Goal: Task Accomplishment & Management: Manage account settings

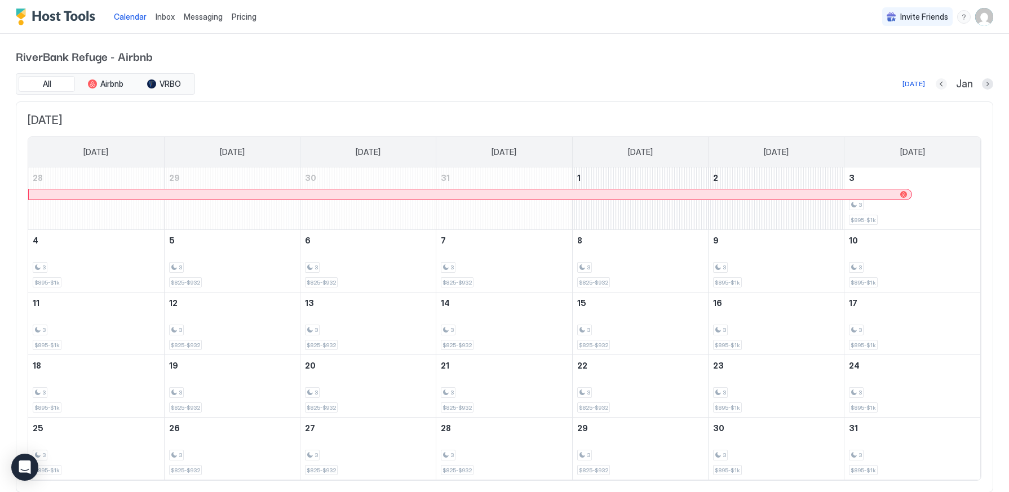
click at [940, 84] on button "Previous month" at bounding box center [941, 83] width 11 height 11
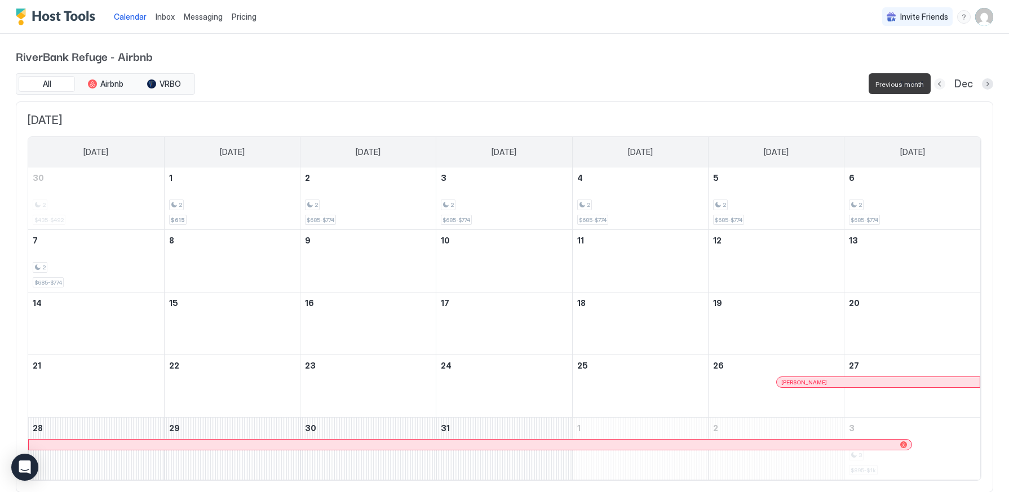
click at [941, 84] on button "Previous month" at bounding box center [939, 83] width 11 height 11
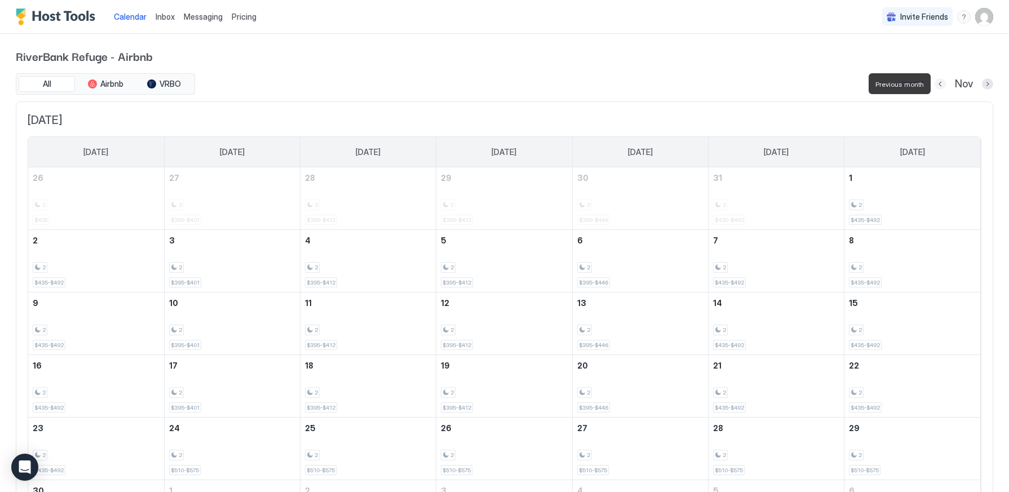
click at [941, 85] on button "Previous month" at bounding box center [940, 83] width 11 height 11
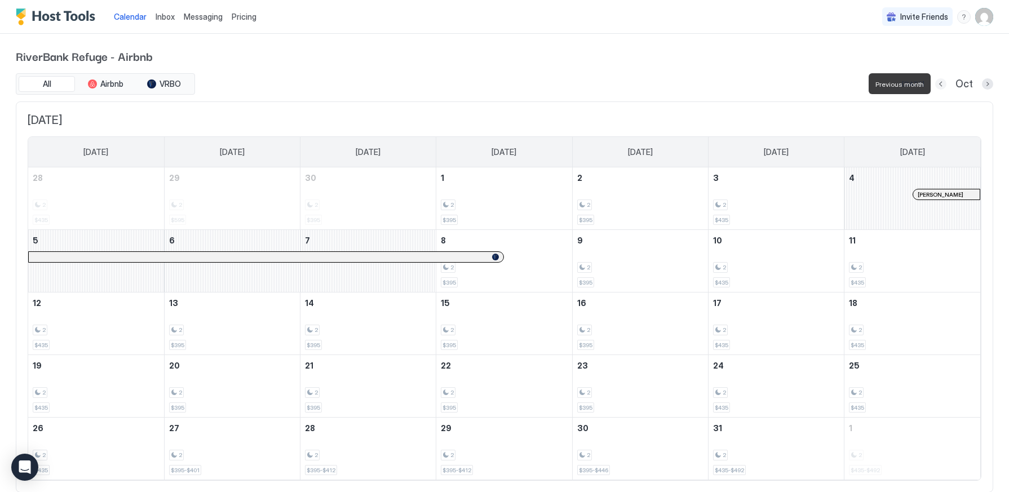
scroll to position [7, 0]
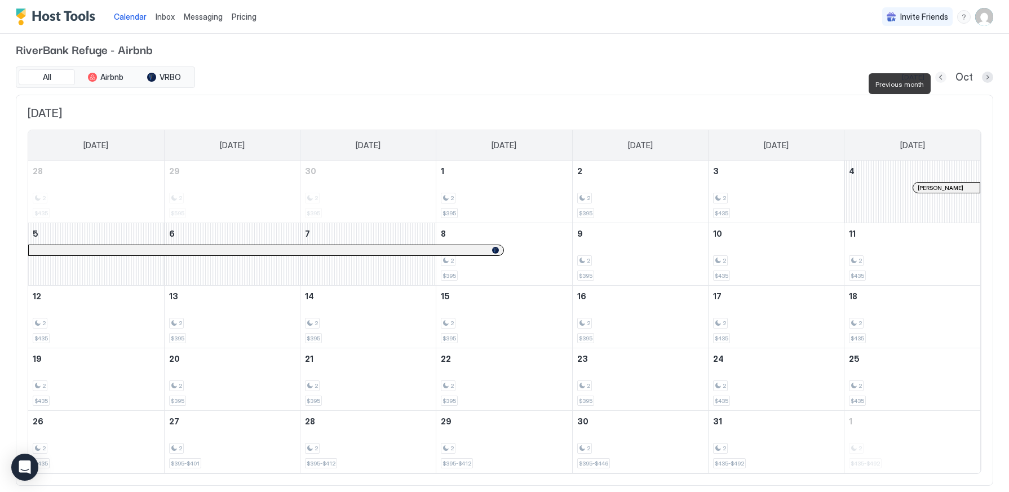
click at [941, 83] on button "Previous month" at bounding box center [940, 77] width 11 height 11
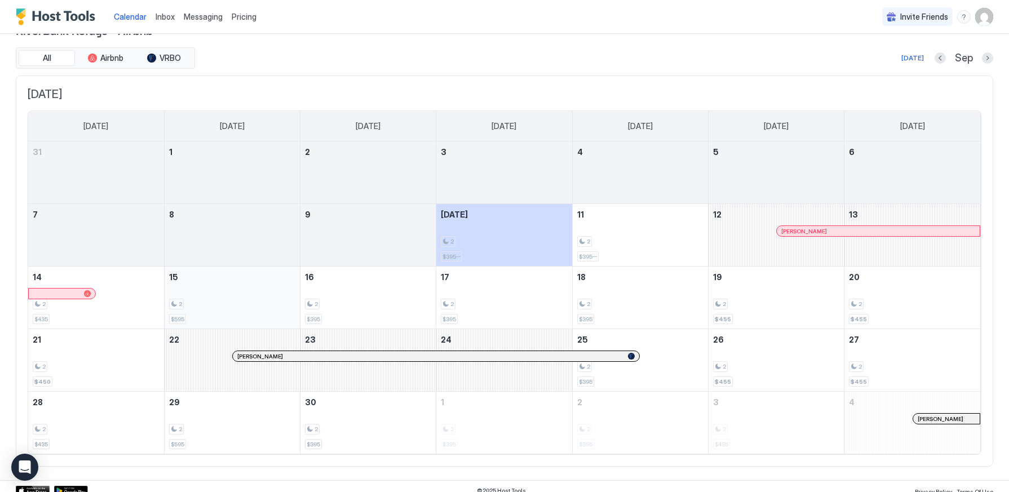
scroll to position [34, 0]
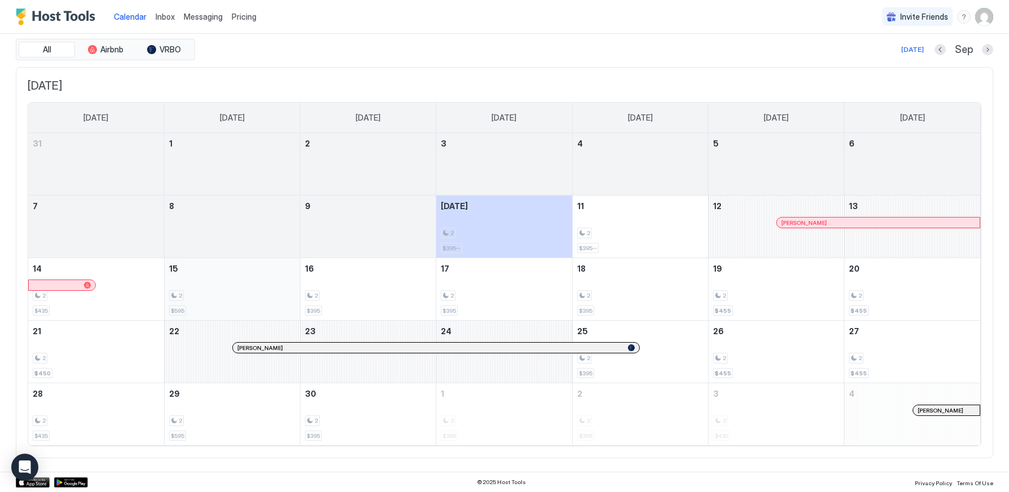
click at [236, 280] on div "2 $595" at bounding box center [232, 289] width 126 height 53
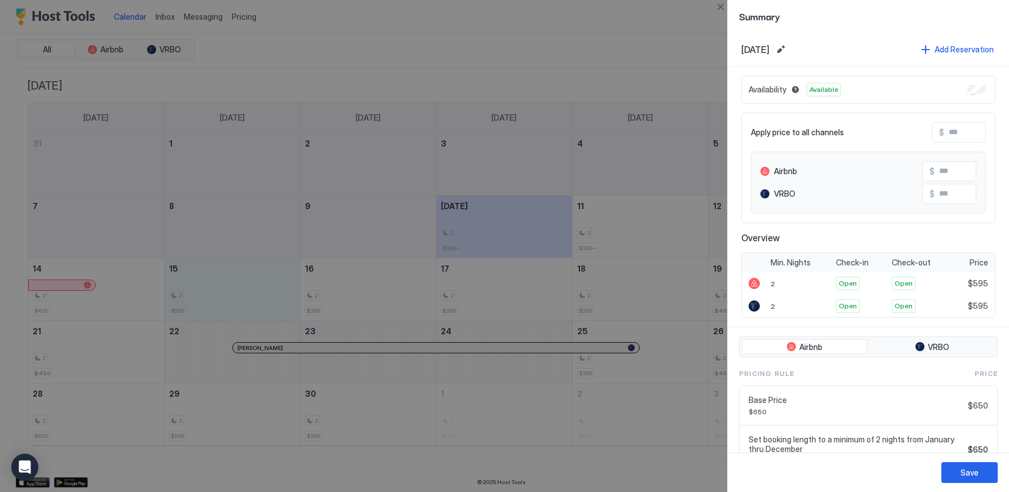
click at [643, 24] on div at bounding box center [504, 246] width 1009 height 492
click at [722, 9] on button "Close" at bounding box center [721, 7] width 14 height 14
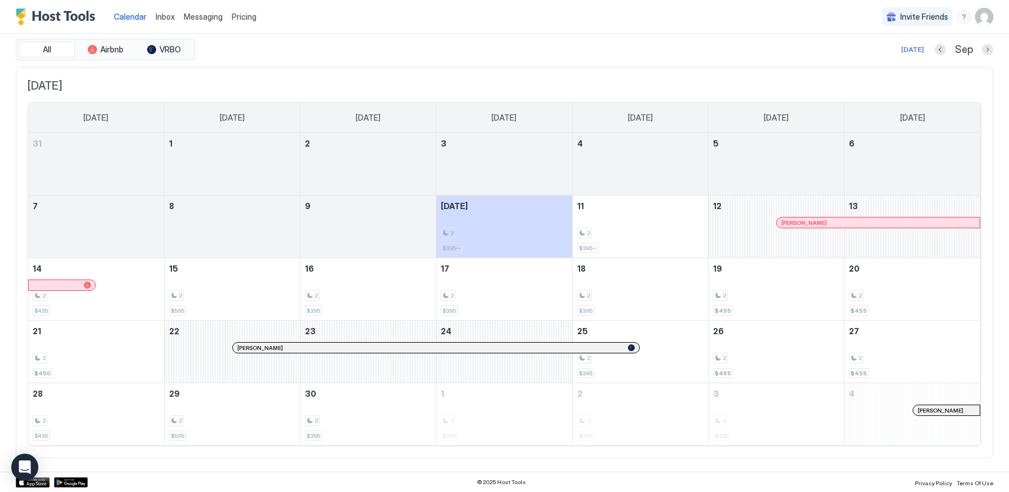
click at [238, 16] on span "Pricing" at bounding box center [244, 17] width 25 height 10
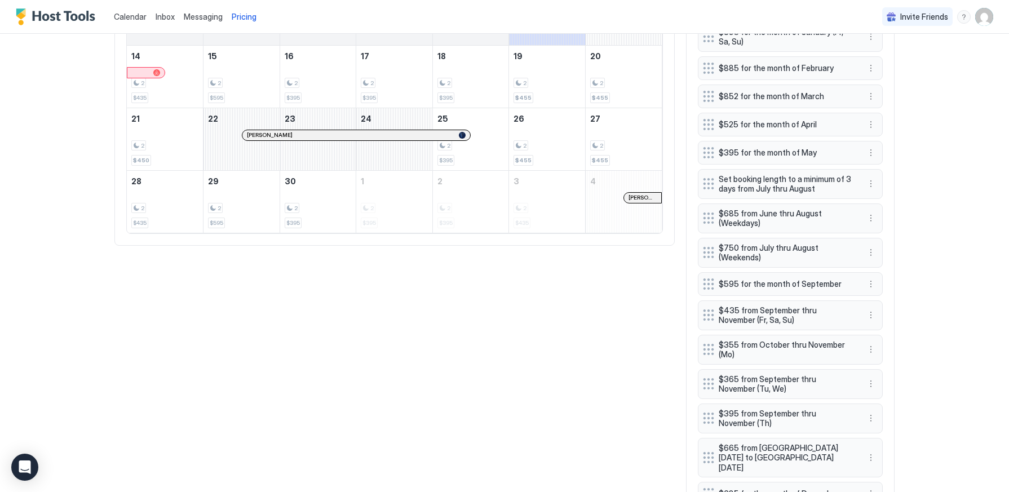
scroll to position [531, 0]
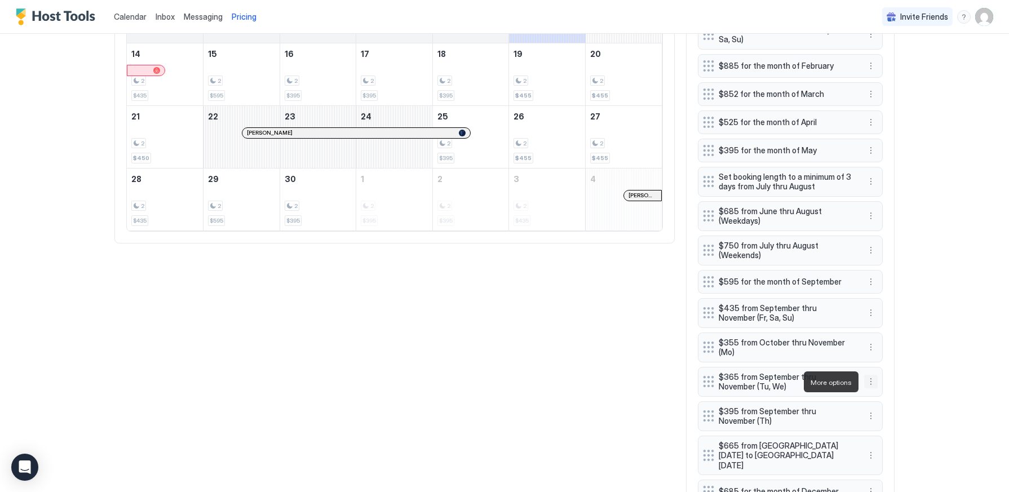
click at [864, 382] on button "More options" at bounding box center [871, 382] width 14 height 14
click at [880, 399] on div "Edit" at bounding box center [881, 397] width 25 height 8
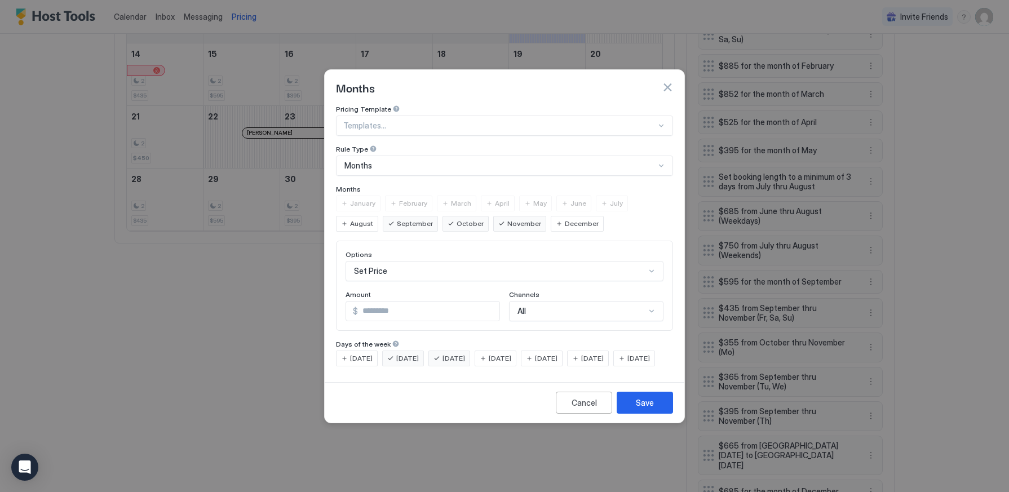
click at [362, 353] on span "[DATE]" at bounding box center [361, 358] width 23 height 10
click at [652, 409] on div "Save" at bounding box center [645, 403] width 18 height 12
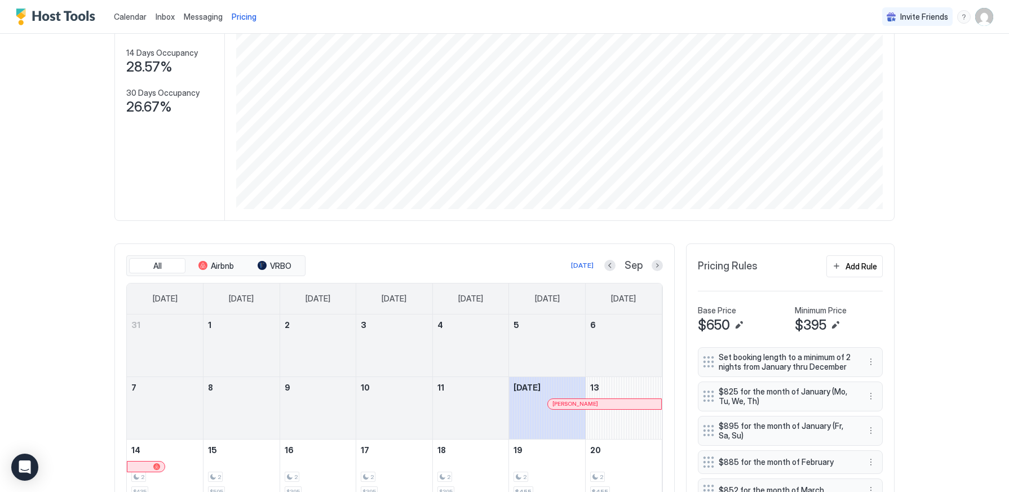
scroll to position [67, 0]
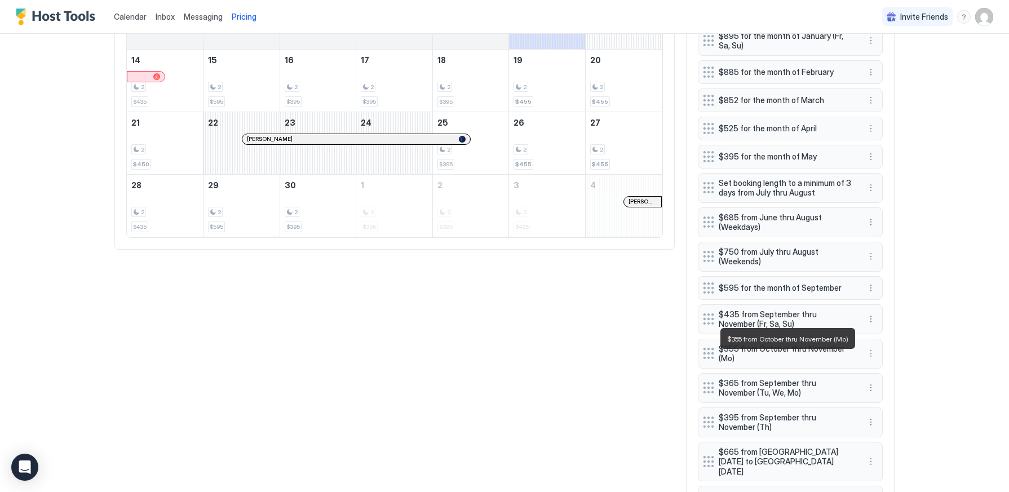
scroll to position [526, 0]
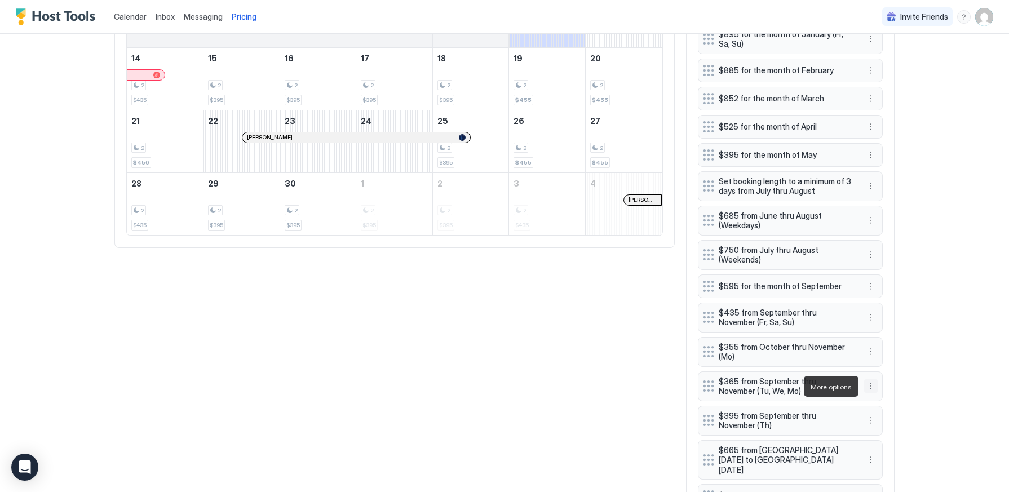
click at [871, 384] on button "More options" at bounding box center [871, 386] width 14 height 14
click at [878, 399] on div "Edit" at bounding box center [881, 402] width 25 height 8
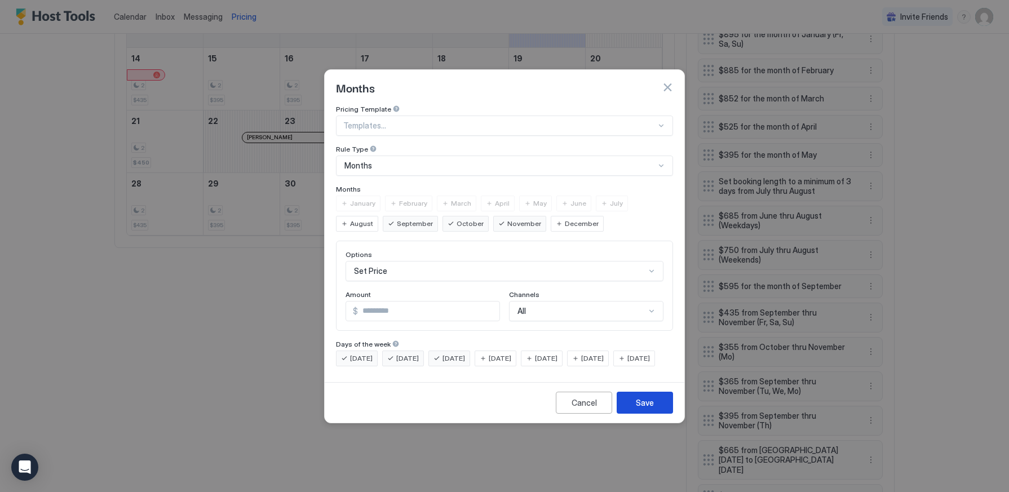
click at [649, 409] on div "Save" at bounding box center [645, 403] width 18 height 12
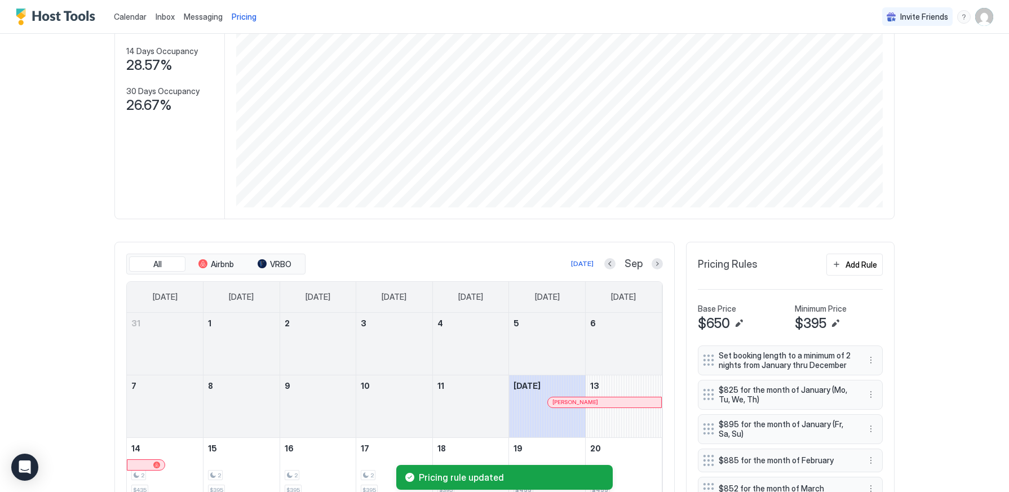
scroll to position [0, 0]
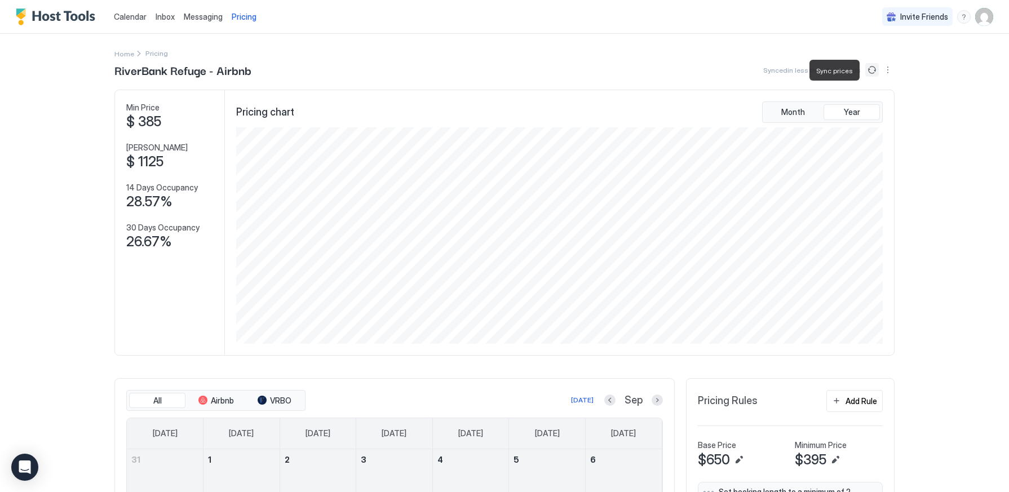
click at [870, 70] on button "Sync prices" at bounding box center [872, 70] width 14 height 14
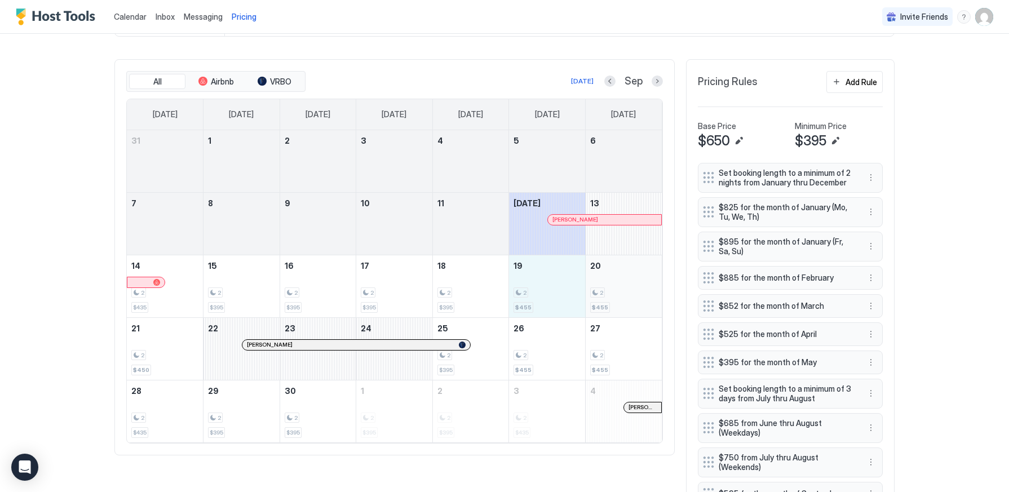
scroll to position [318, 0]
drag, startPoint x: 534, startPoint y: 274, endPoint x: 630, endPoint y: 279, distance: 96.0
click at [630, 279] on tr "14 2 $435 15 2 $395 16 2 $395 17 2 $395 18 2 $395 19 2 $455 20 2 $455" at bounding box center [394, 287] width 535 height 63
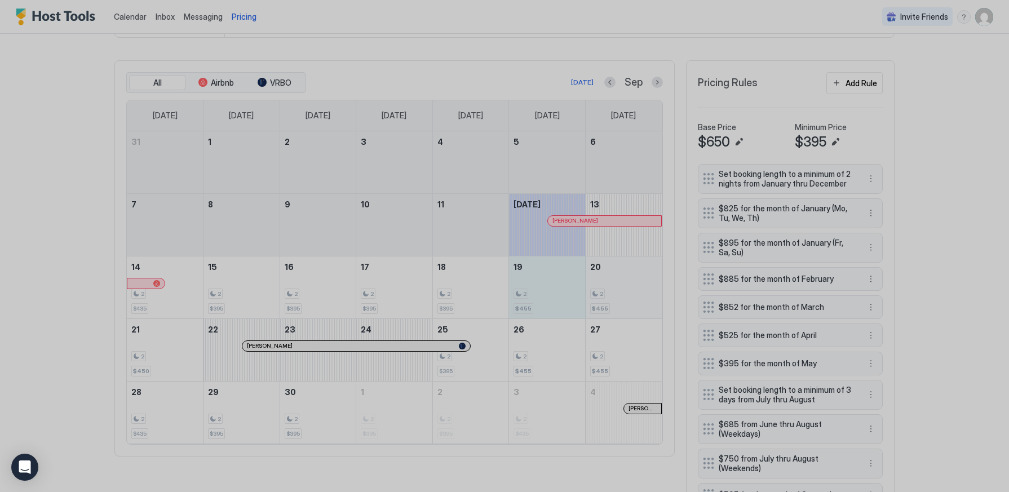
scroll to position [317, 0]
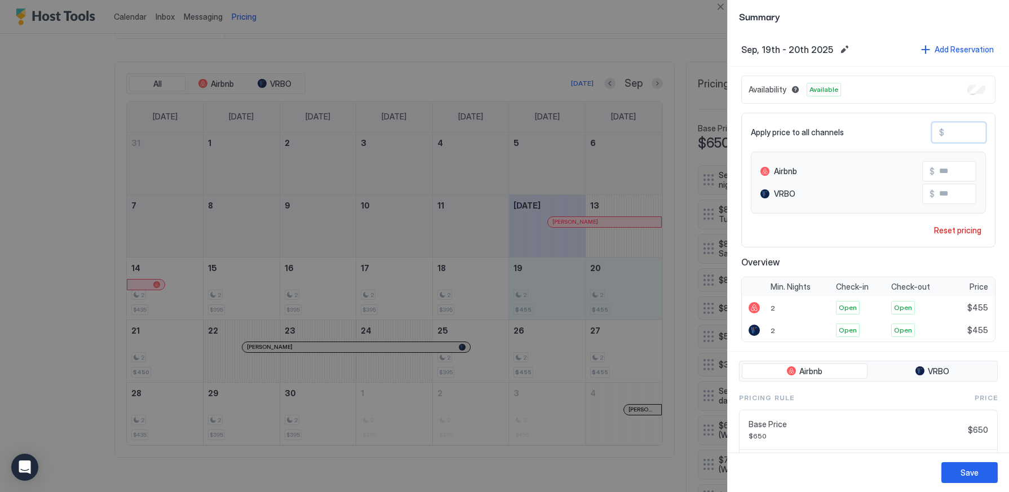
drag, startPoint x: 966, startPoint y: 134, endPoint x: 944, endPoint y: 136, distance: 22.6
click at [943, 136] on div "$ ***" at bounding box center [959, 132] width 54 height 20
type input "*"
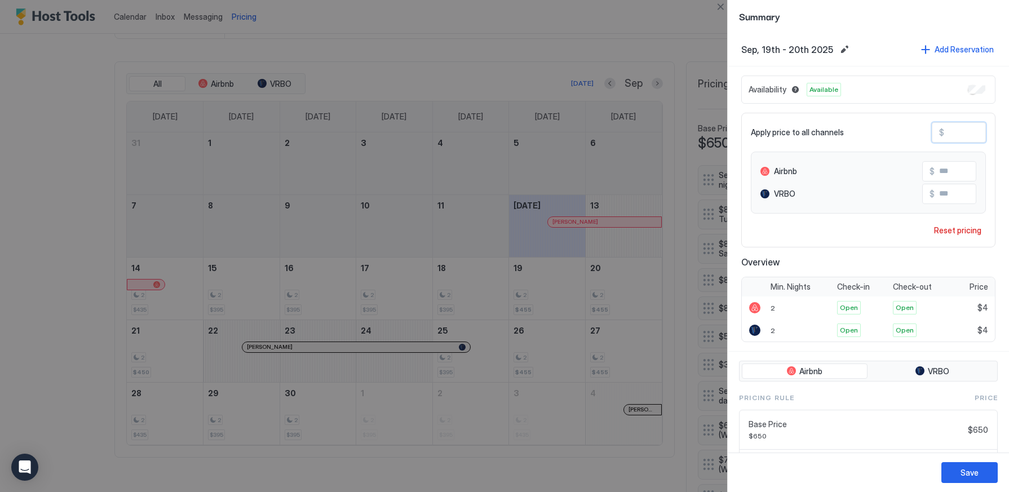
type input "**"
type input "***"
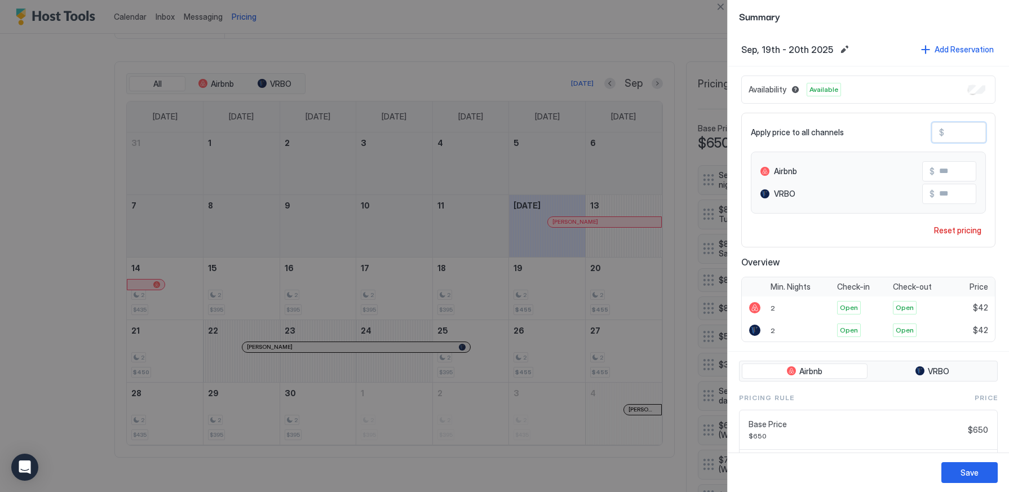
type input "***"
click at [977, 472] on div "Save" at bounding box center [970, 473] width 18 height 12
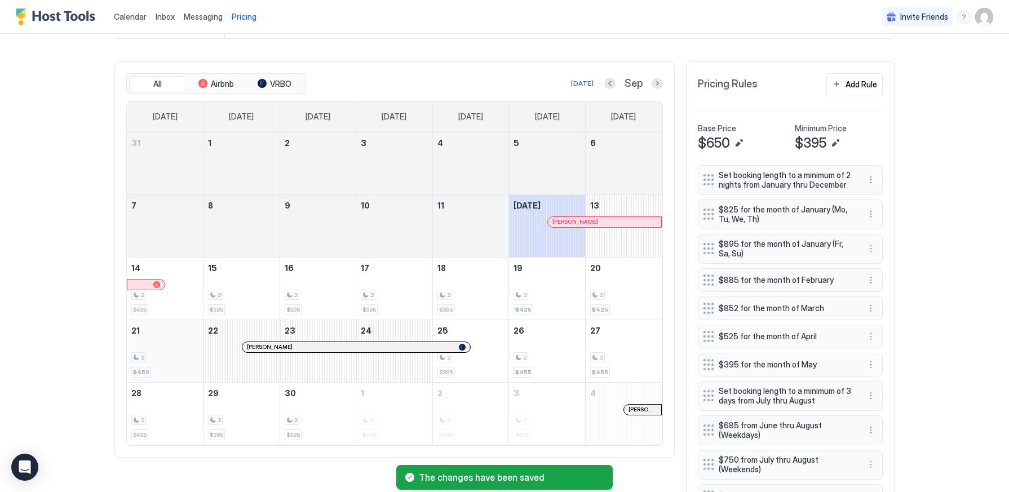
click at [169, 346] on div "2 $450" at bounding box center [164, 351] width 67 height 53
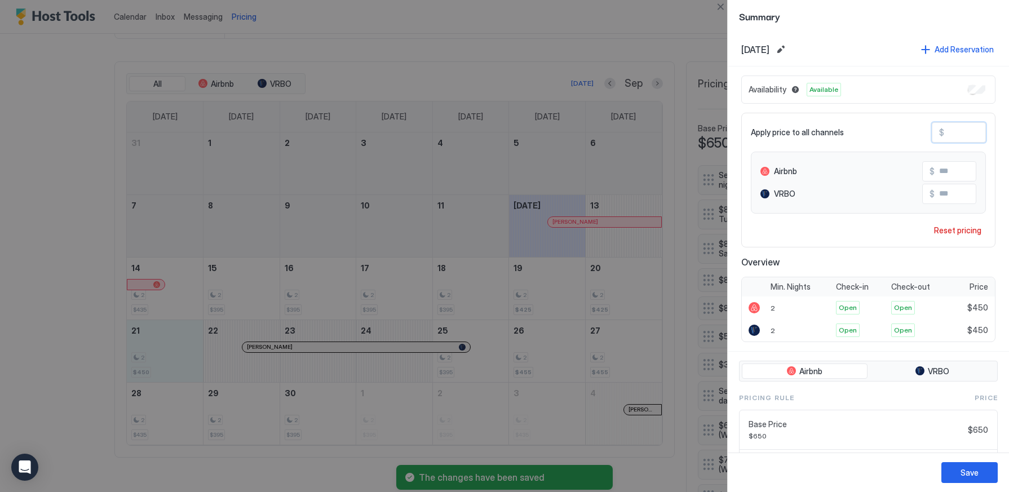
drag, startPoint x: 971, startPoint y: 132, endPoint x: 945, endPoint y: 134, distance: 26.5
click at [945, 134] on input "***" at bounding box center [989, 132] width 90 height 19
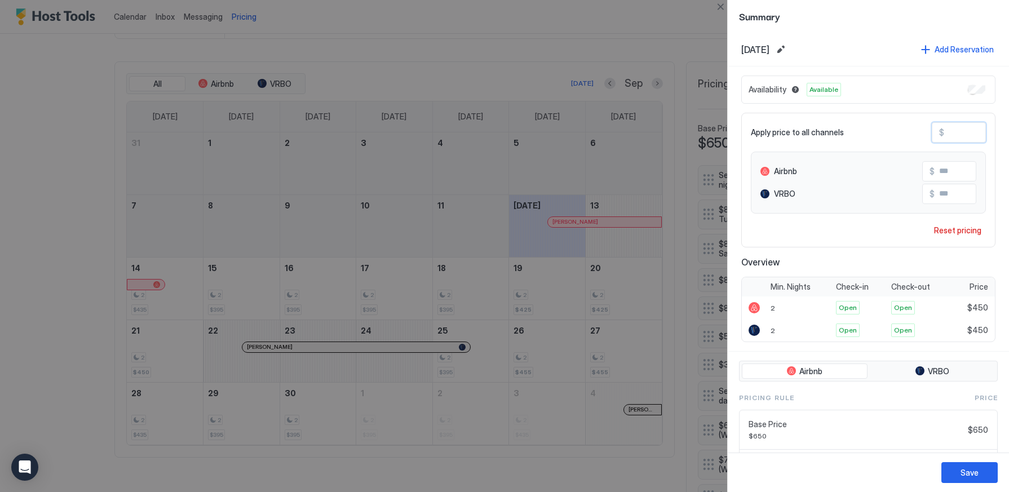
type input "*"
type input "**"
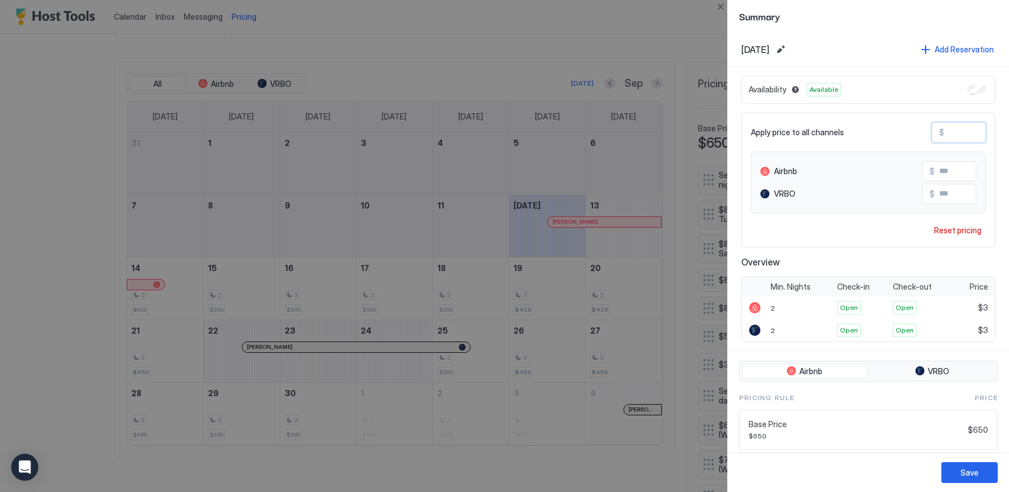
type input "**"
type input "***"
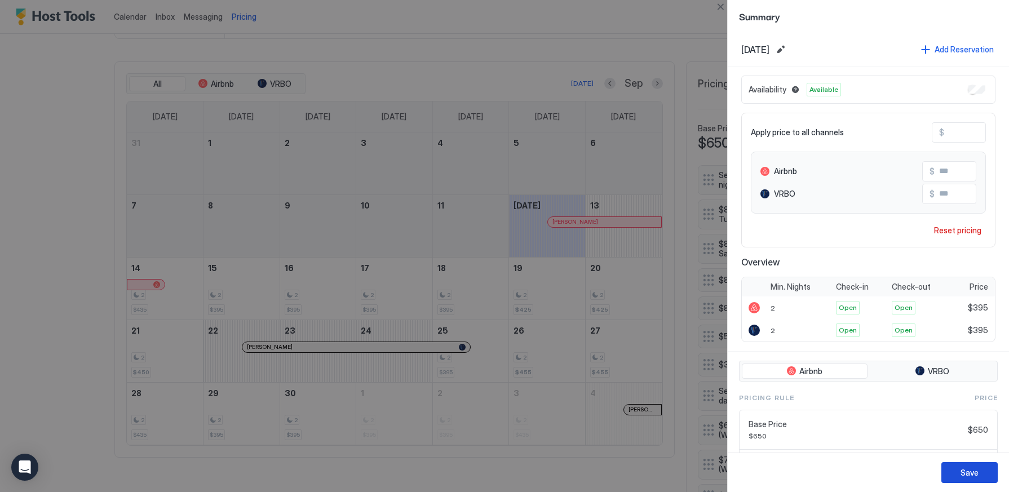
drag, startPoint x: 968, startPoint y: 472, endPoint x: 955, endPoint y: 470, distance: 13.3
click at [968, 472] on div "Save" at bounding box center [970, 473] width 18 height 12
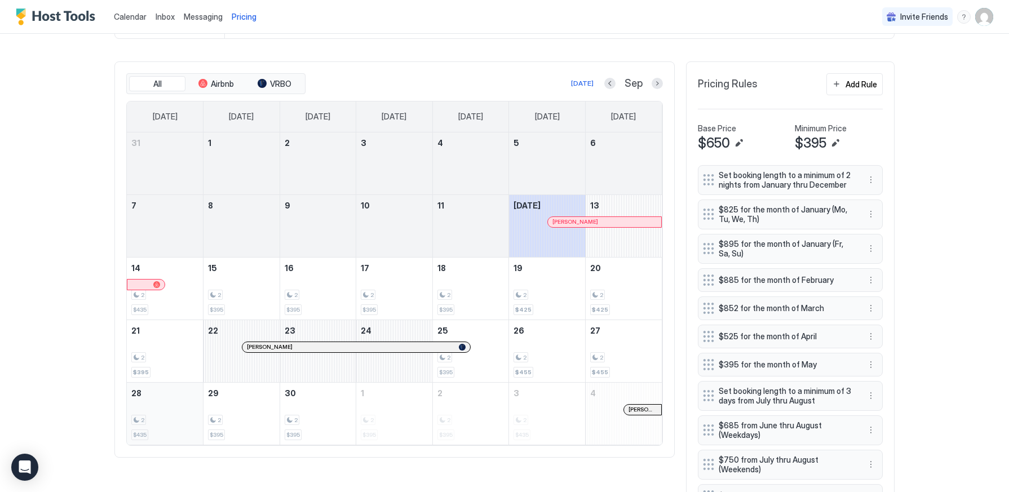
click at [170, 406] on div "2 $435" at bounding box center [164, 413] width 67 height 53
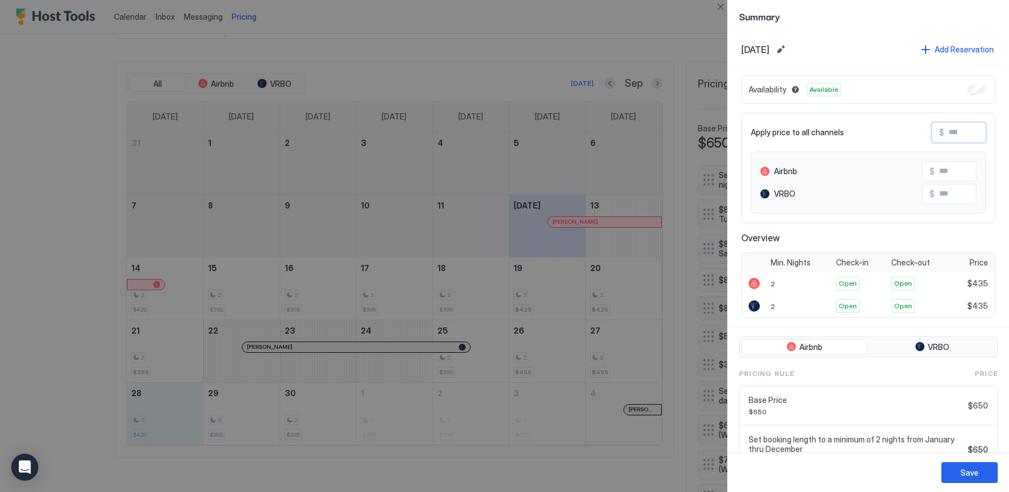
click at [967, 131] on input "Input Field" at bounding box center [989, 132] width 90 height 19
type input "*"
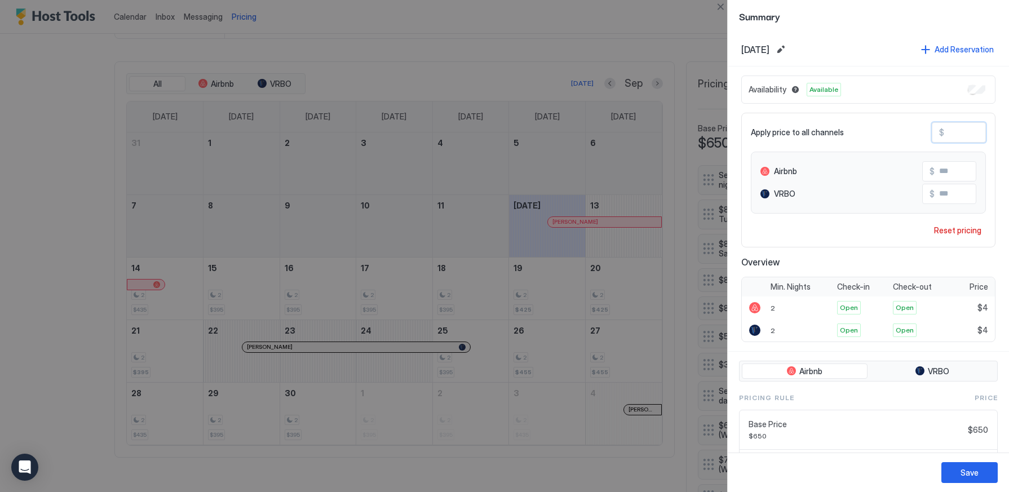
type input "**"
type input "***"
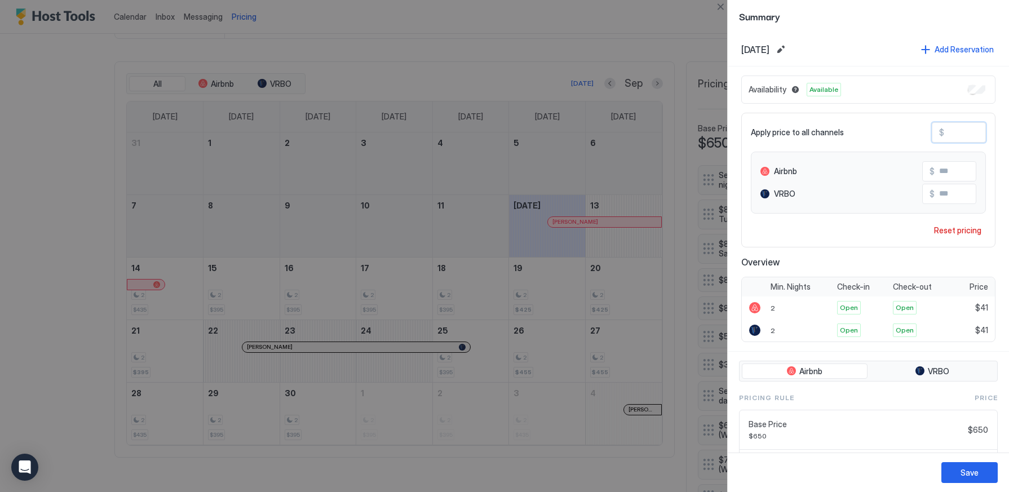
type input "***"
click at [965, 472] on div "Save" at bounding box center [970, 473] width 18 height 12
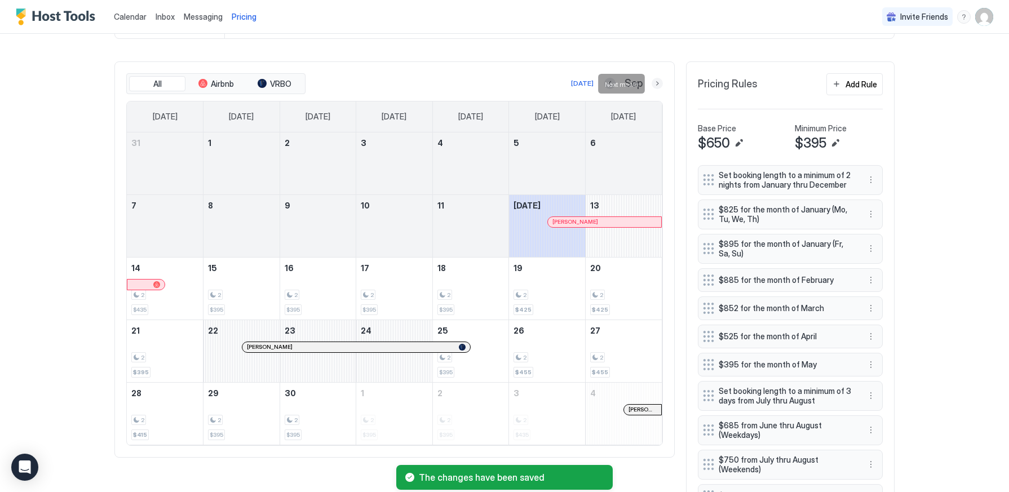
click at [657, 83] on button "Next month" at bounding box center [657, 83] width 11 height 11
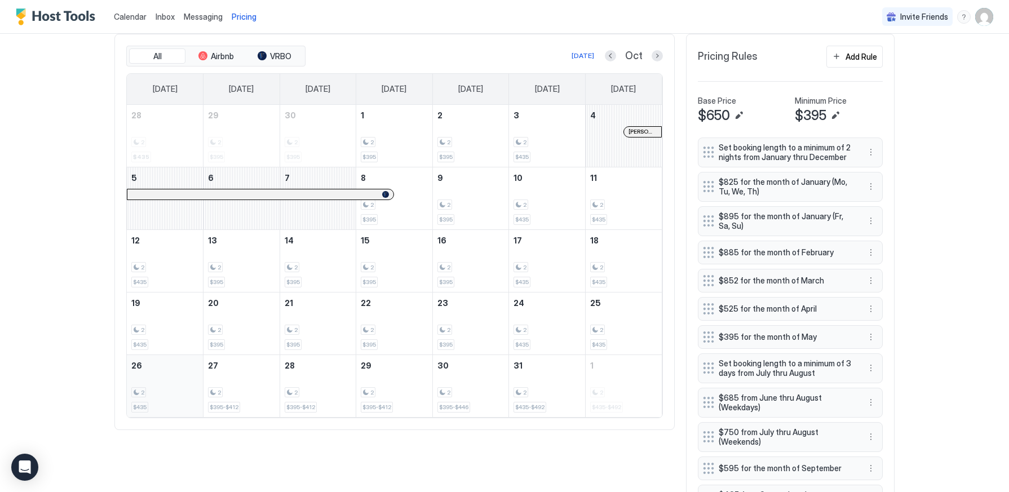
scroll to position [346, 0]
click at [657, 54] on button "Next month" at bounding box center [657, 53] width 11 height 11
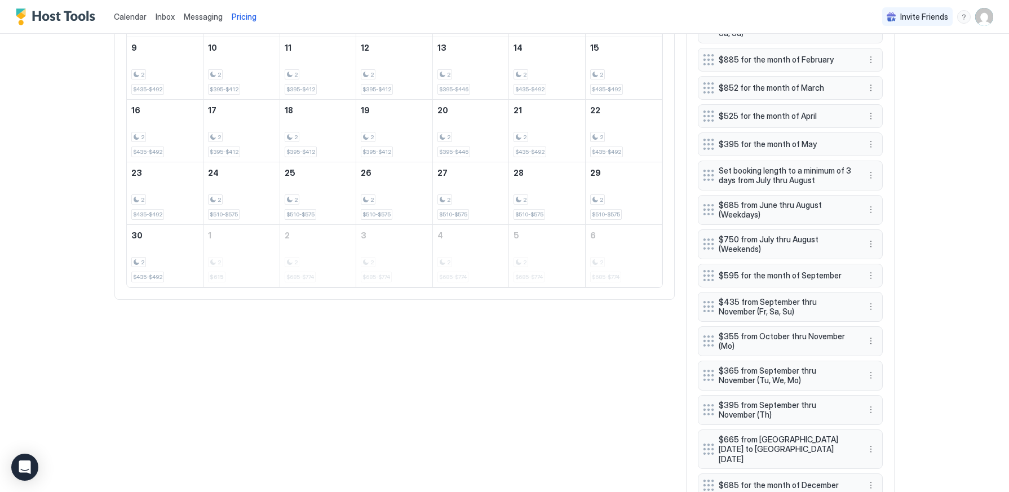
scroll to position [538, 0]
drag, startPoint x: 868, startPoint y: 342, endPoint x: 858, endPoint y: 343, distance: 10.2
click at [860, 344] on div "$355 from October thru November (Mo)" at bounding box center [790, 340] width 185 height 30
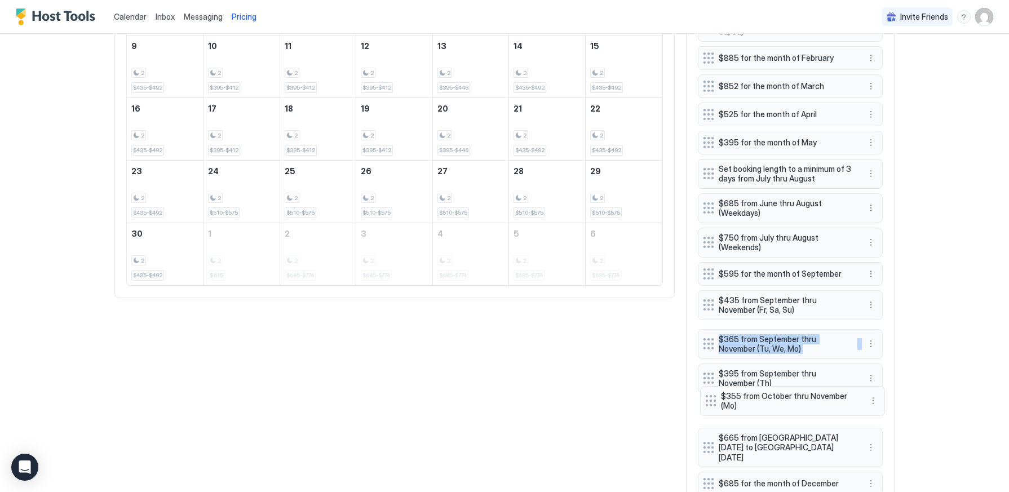
drag, startPoint x: 712, startPoint y: 336, endPoint x: 714, endPoint y: 397, distance: 60.9
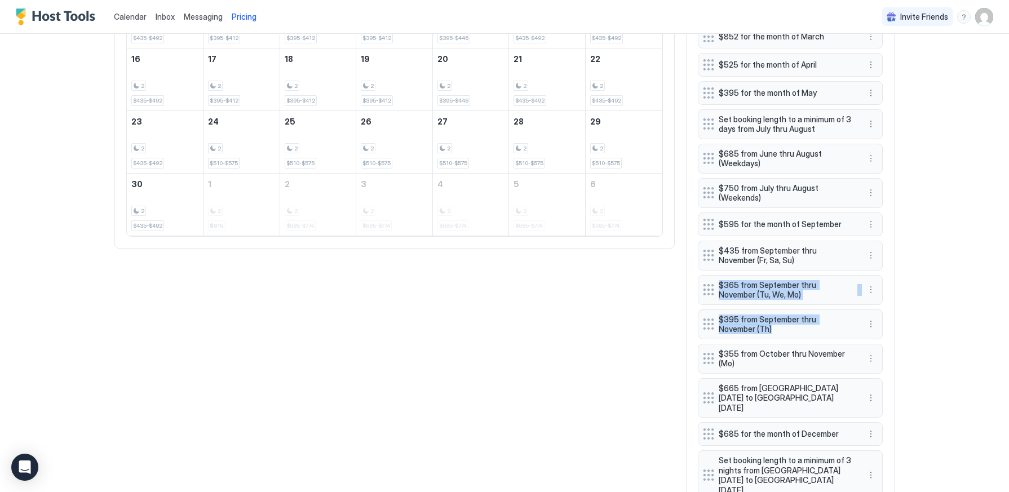
scroll to position [596, 0]
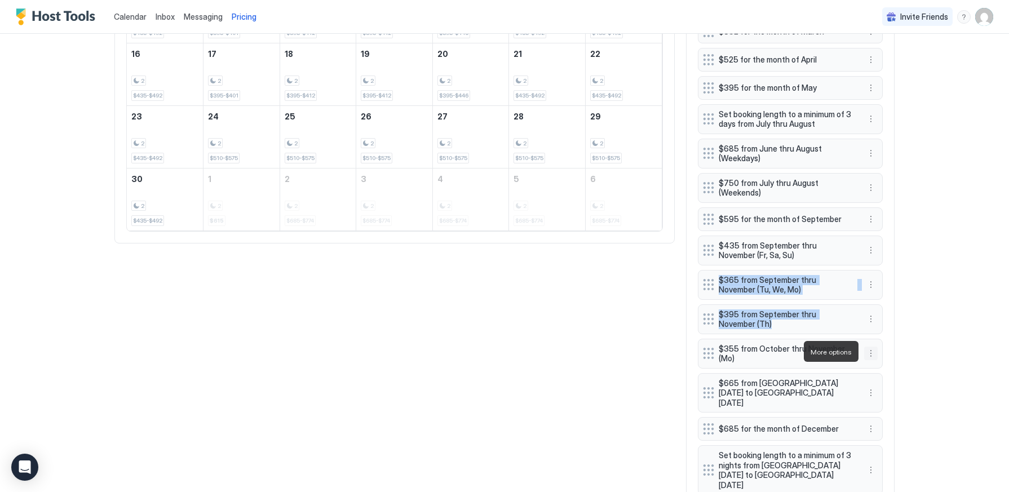
click at [870, 352] on button "More options" at bounding box center [871, 354] width 14 height 14
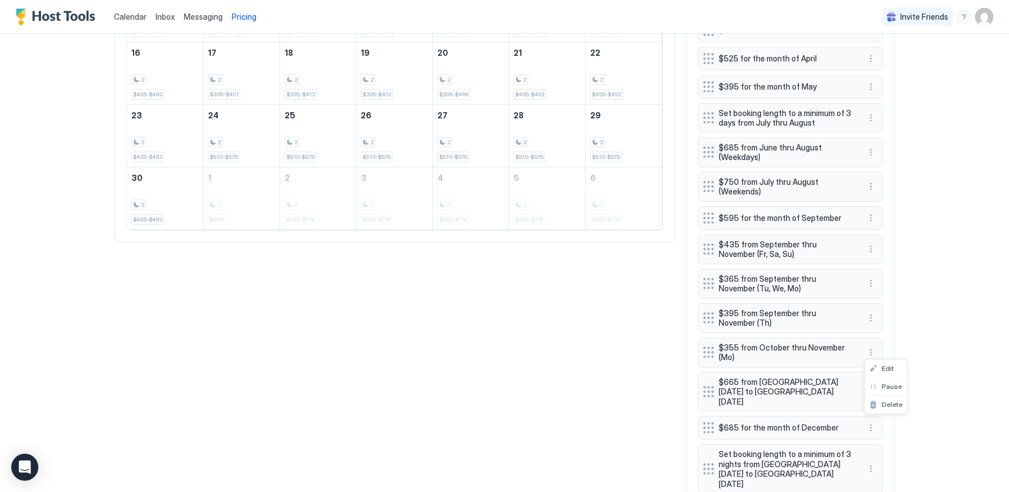
click at [870, 352] on div at bounding box center [504, 246] width 1009 height 492
click at [868, 352] on button "More options" at bounding box center [871, 353] width 14 height 14
click at [886, 370] on span "Edit" at bounding box center [888, 368] width 12 height 8
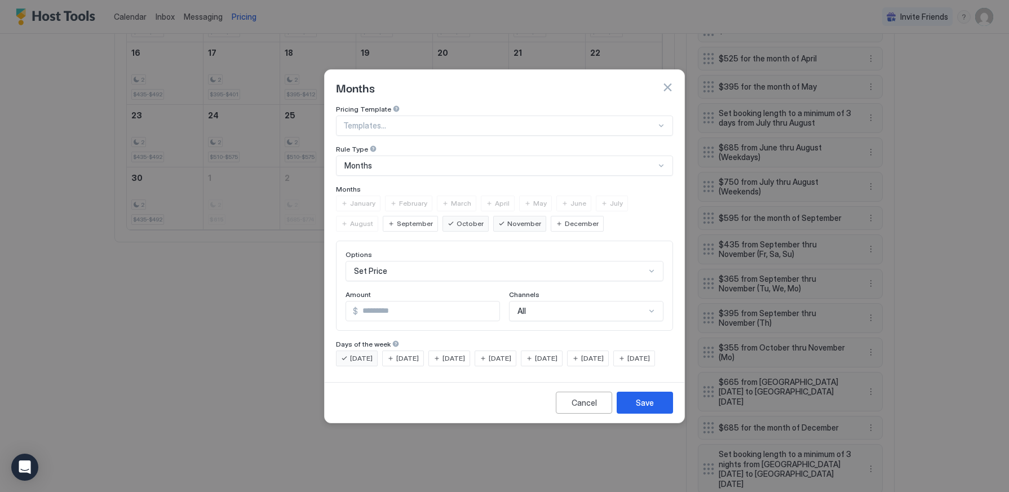
drag, startPoint x: 410, startPoint y: 348, endPoint x: 455, endPoint y: 351, distance: 45.7
click at [413, 353] on span "[DATE]" at bounding box center [407, 358] width 23 height 10
drag, startPoint x: 457, startPoint y: 351, endPoint x: 497, endPoint y: 354, distance: 40.7
click at [465, 353] on span "[DATE]" at bounding box center [453, 358] width 23 height 10
click at [511, 353] on span "[DATE]" at bounding box center [500, 358] width 23 height 10
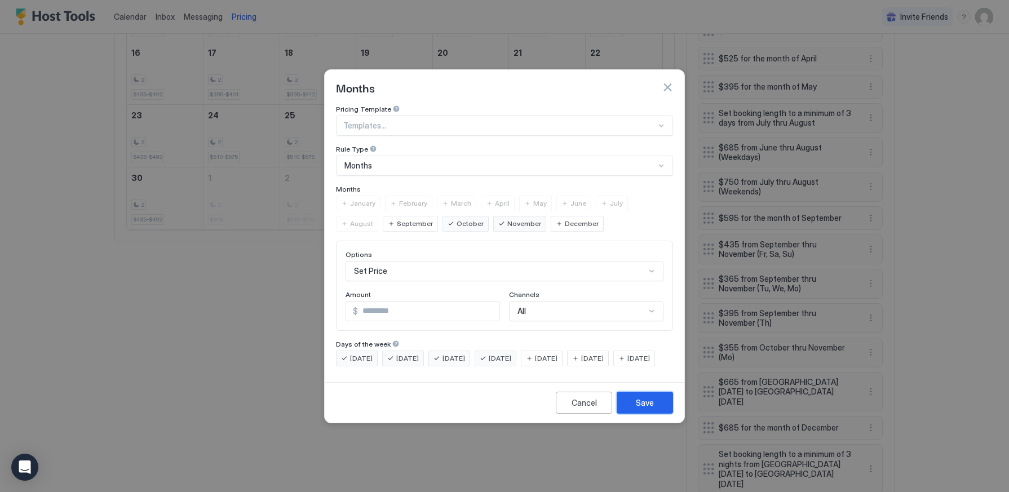
click at [647, 414] on button "Save" at bounding box center [645, 403] width 56 height 22
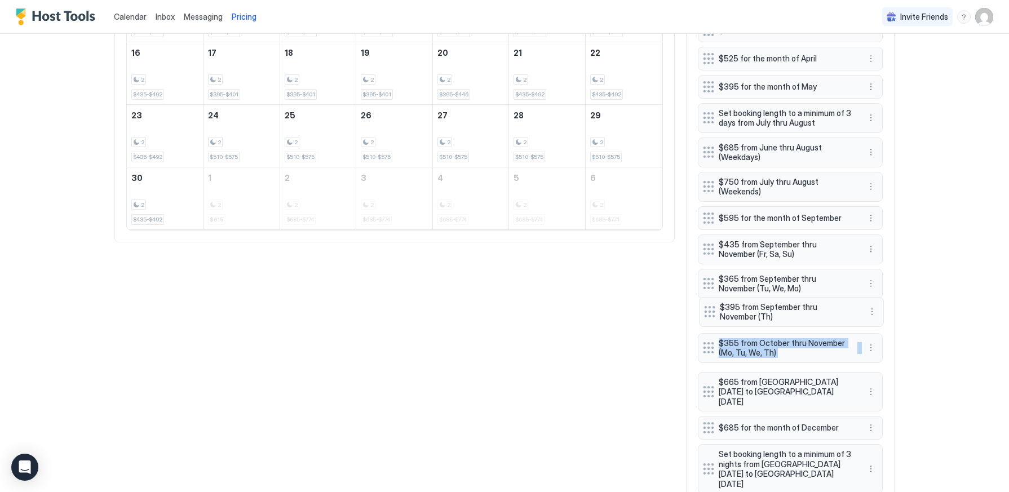
drag, startPoint x: 710, startPoint y: 356, endPoint x: 710, endPoint y: 316, distance: 40.0
click at [710, 316] on div "Set booking length to a minimum of 2 nights from January thru December $825 for…" at bounding box center [790, 283] width 185 height 793
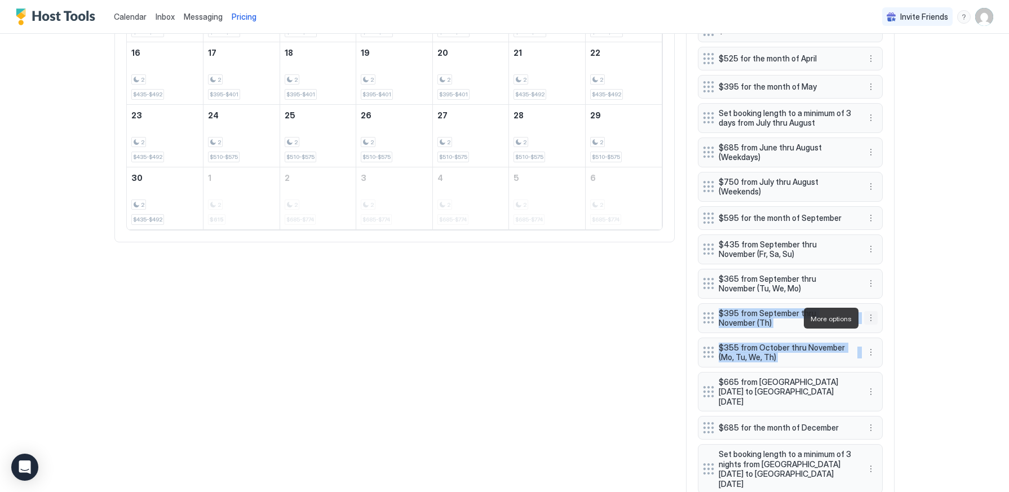
click at [871, 318] on button "More options" at bounding box center [871, 318] width 14 height 14
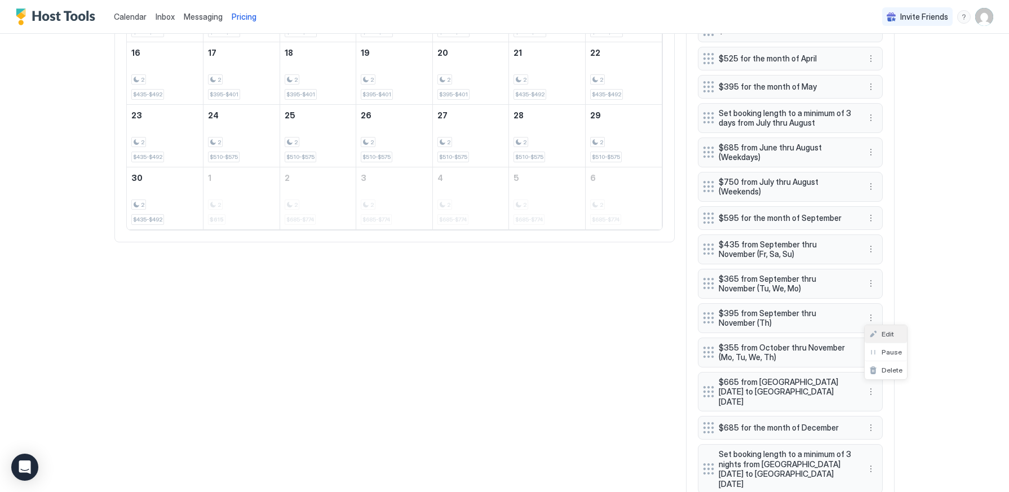
click at [886, 335] on span "Edit" at bounding box center [888, 334] width 12 height 8
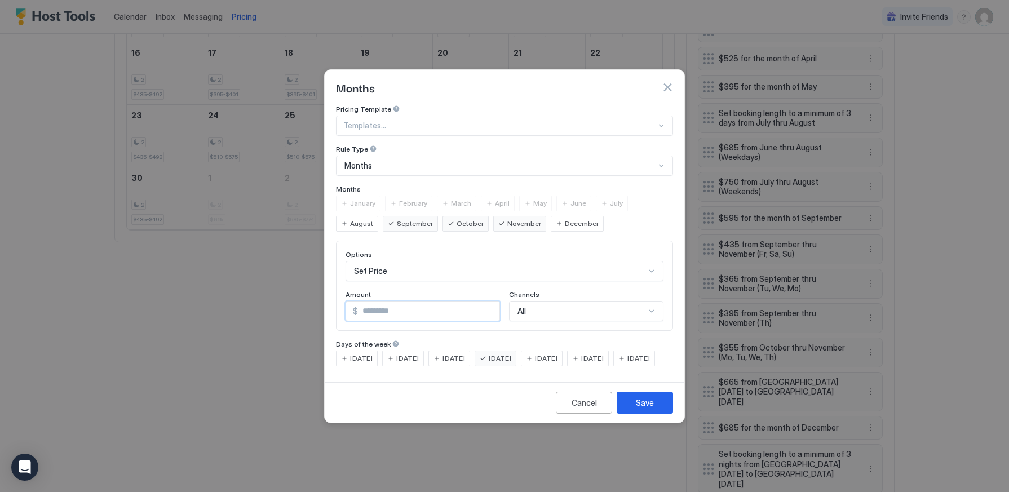
drag, startPoint x: 400, startPoint y: 298, endPoint x: 408, endPoint y: 310, distance: 14.7
click at [364, 302] on input "***" at bounding box center [428, 311] width 141 height 19
type input "***"
click at [645, 409] on div "Save" at bounding box center [645, 403] width 18 height 12
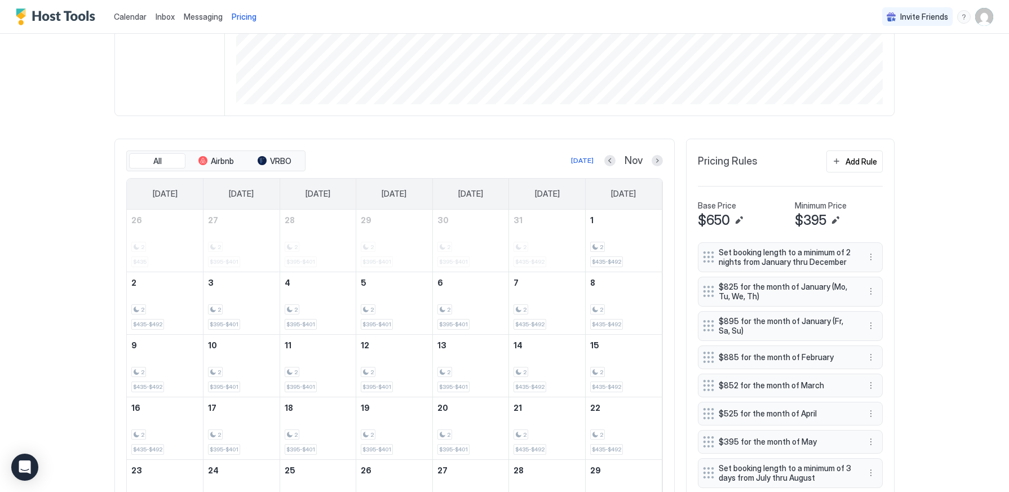
scroll to position [233, 0]
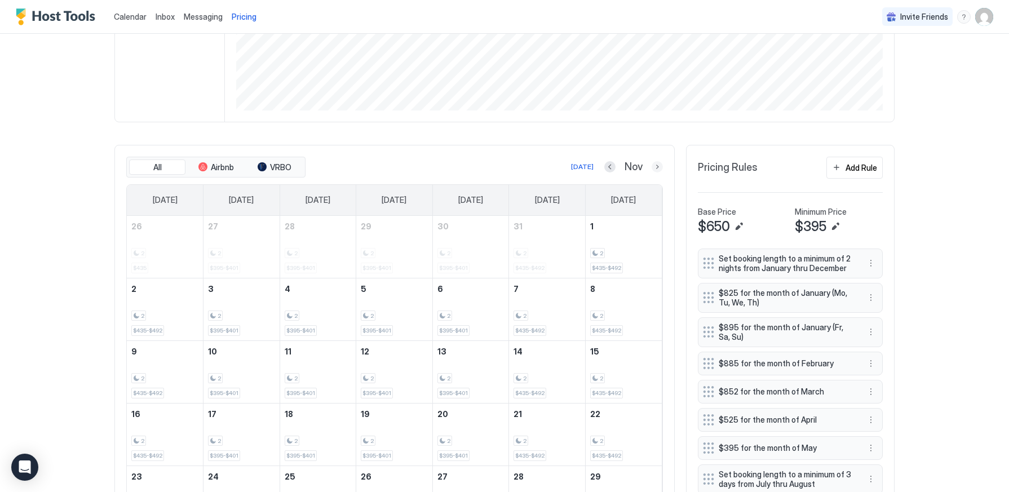
click at [661, 167] on button "Next month" at bounding box center [657, 166] width 11 height 11
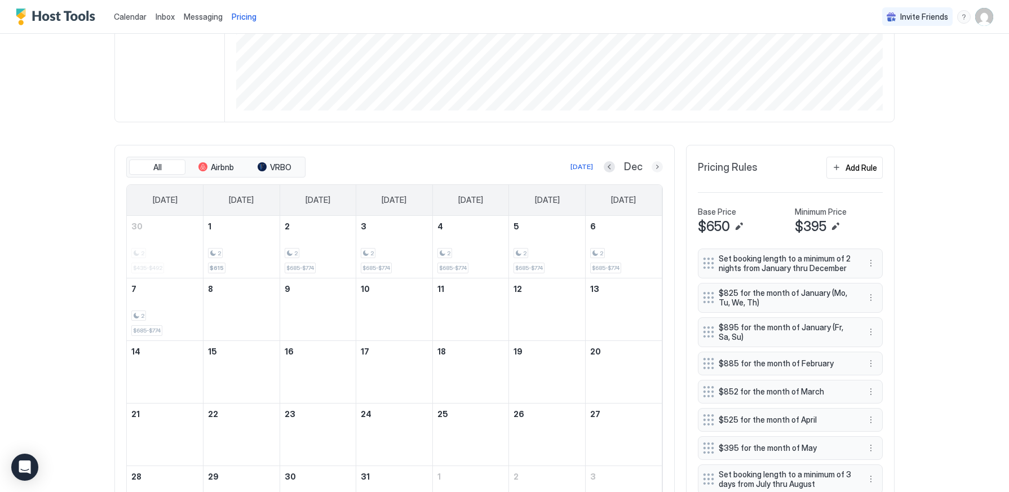
click at [656, 167] on button "Next month" at bounding box center [657, 166] width 11 height 11
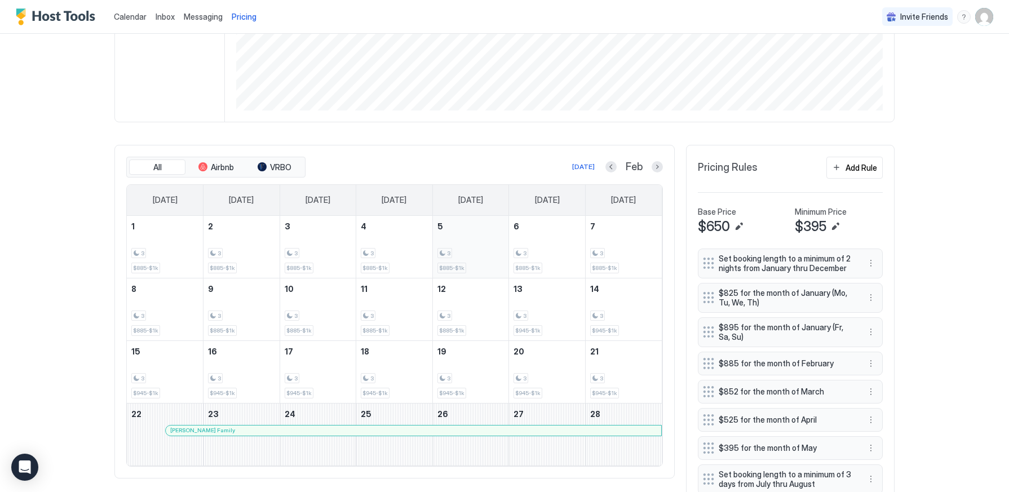
scroll to position [259, 0]
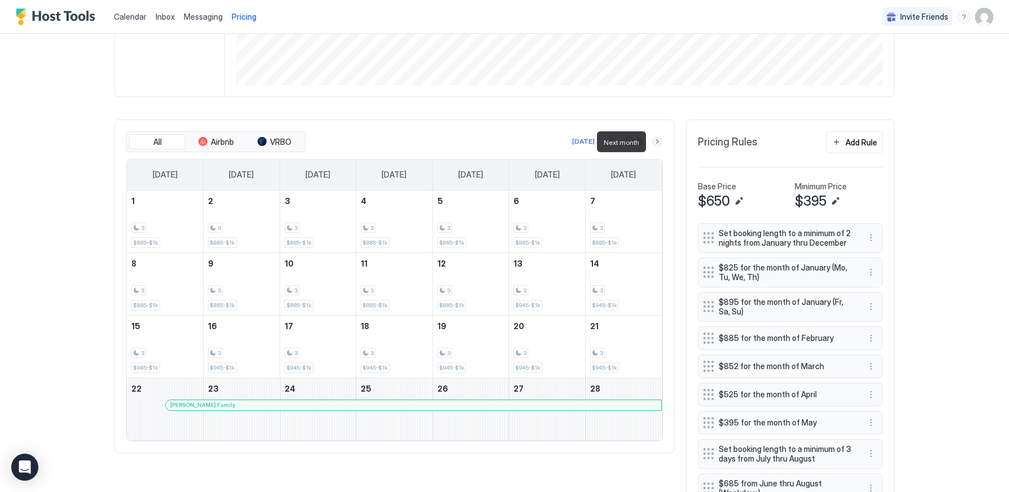
click at [661, 140] on button "Next month" at bounding box center [657, 141] width 11 height 11
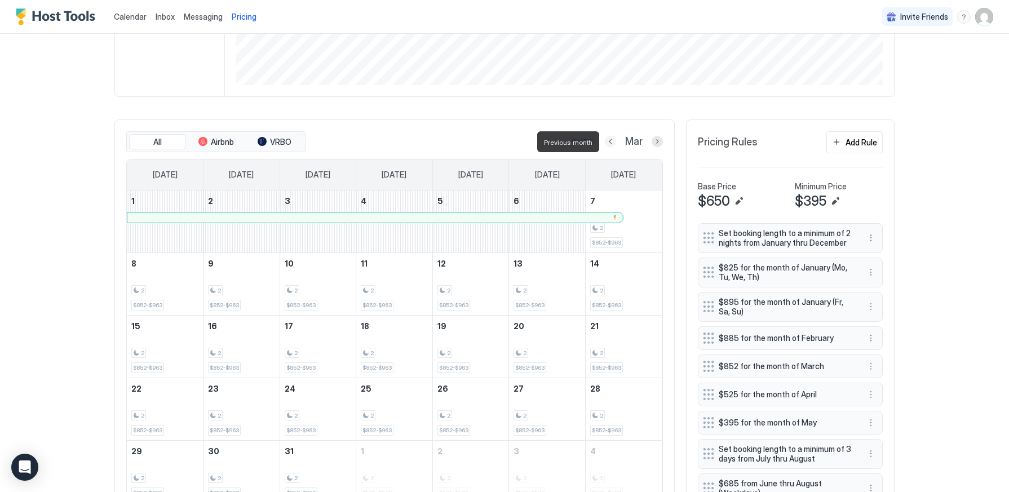
click at [613, 143] on button "Previous month" at bounding box center [610, 141] width 11 height 11
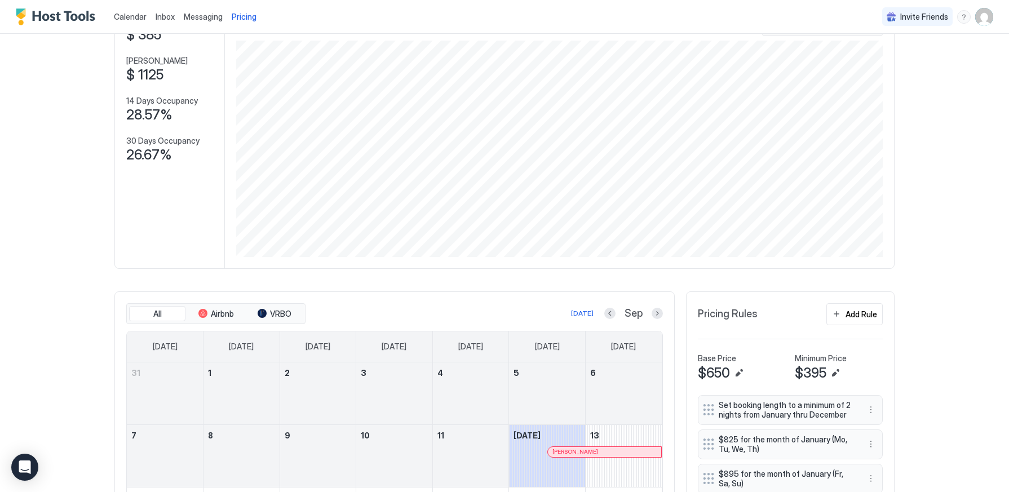
scroll to position [90, 0]
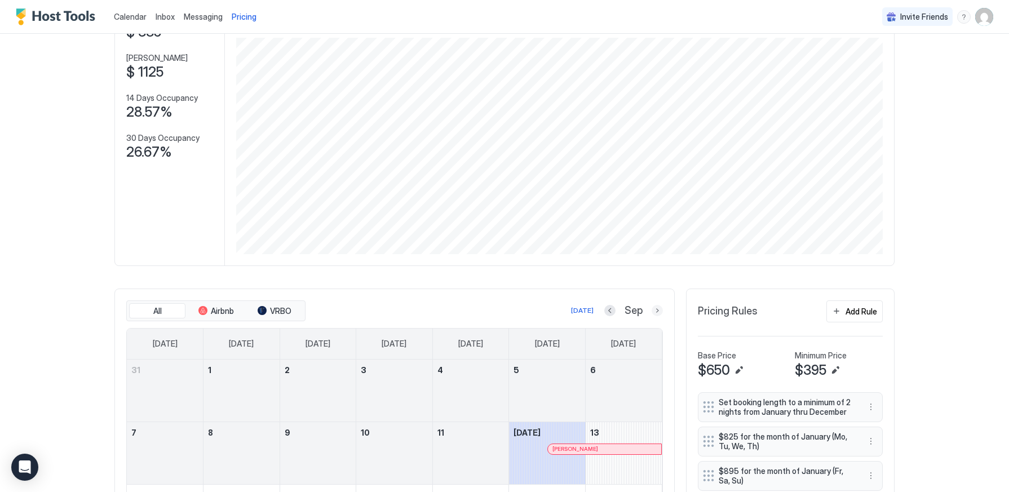
click at [659, 313] on button "Next month" at bounding box center [657, 310] width 11 height 11
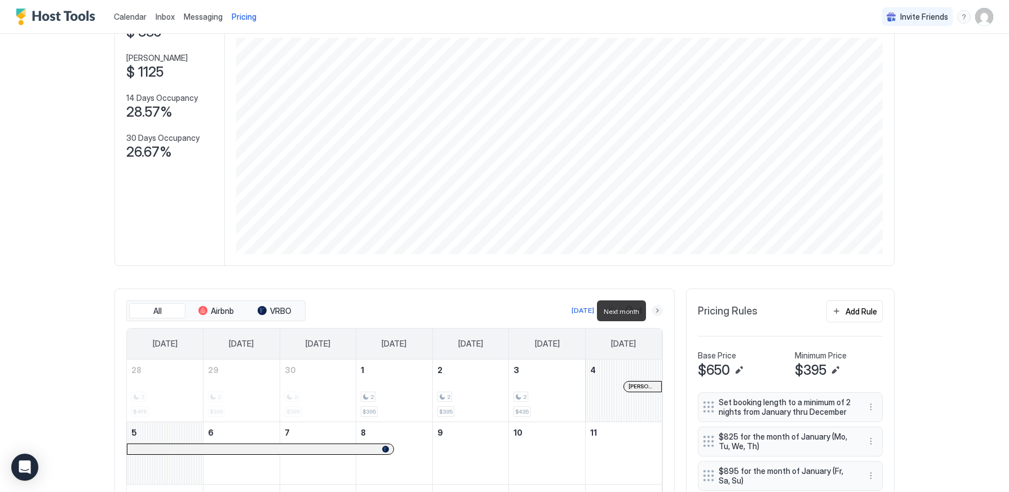
click at [659, 313] on button "Next month" at bounding box center [657, 310] width 11 height 11
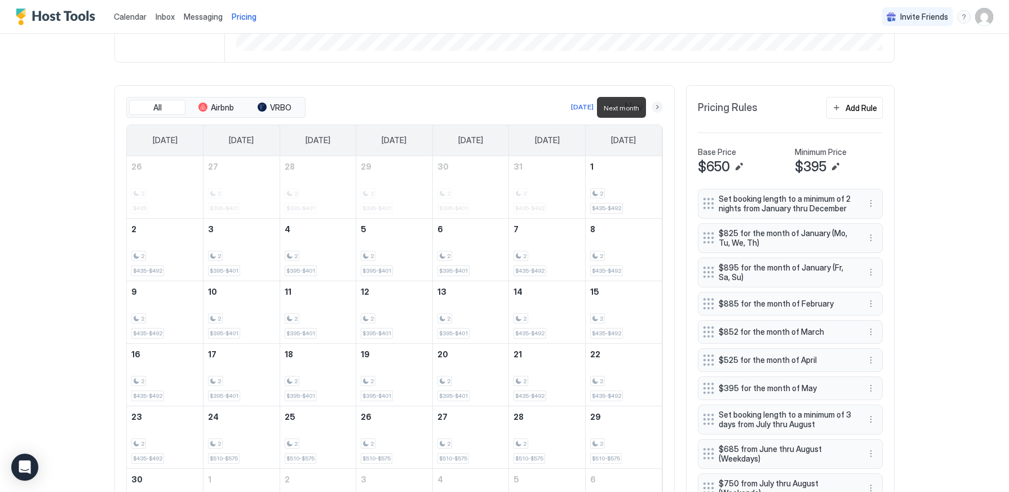
click at [657, 108] on button "Next month" at bounding box center [657, 106] width 11 height 11
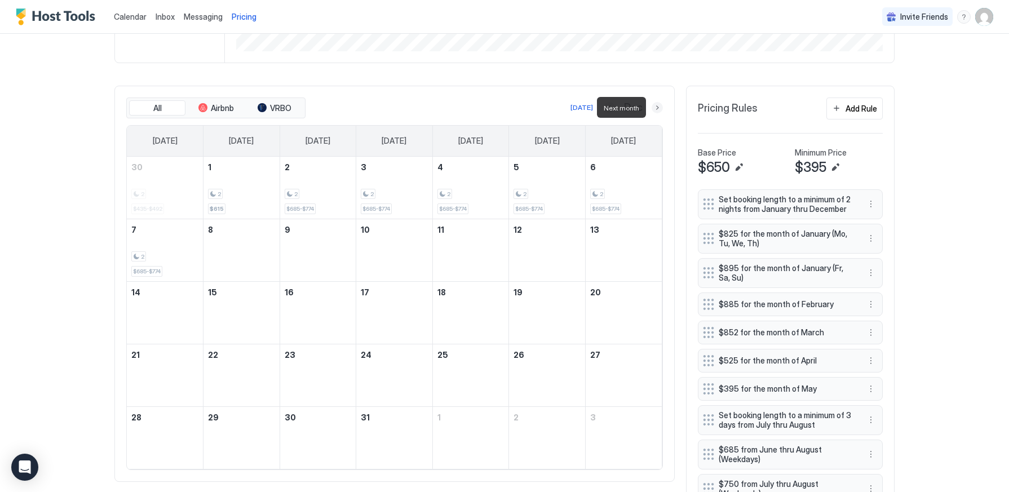
click at [657, 108] on button "Next month" at bounding box center [657, 107] width 11 height 11
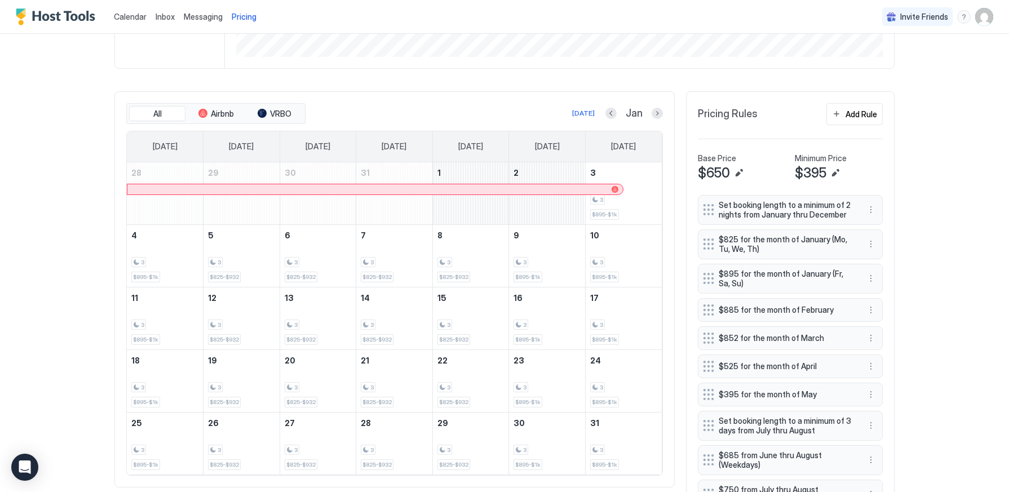
scroll to position [286, 0]
click at [658, 114] on button "Next month" at bounding box center [657, 114] width 11 height 11
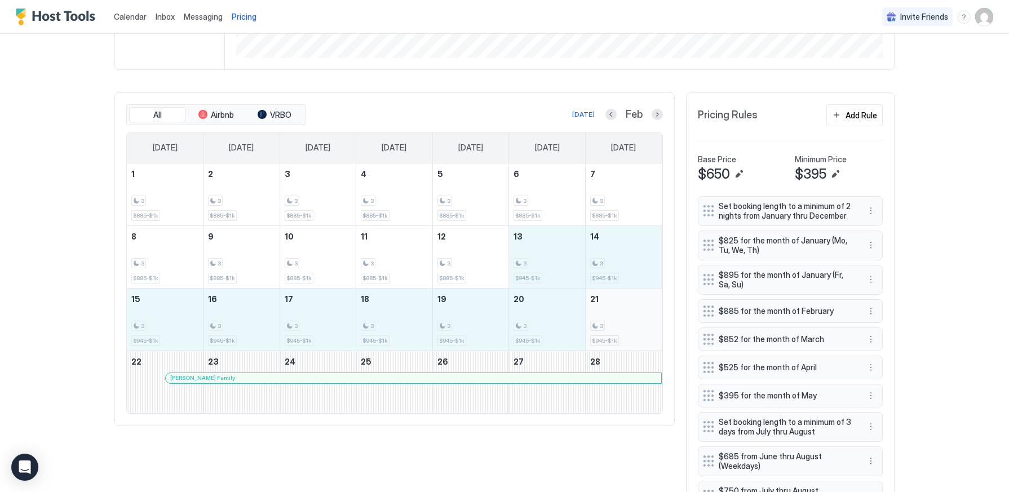
drag, startPoint x: 552, startPoint y: 255, endPoint x: 640, endPoint y: 339, distance: 121.6
click at [640, 339] on tbody "1 3 $885-$1k 2 3 $885-$1k 3 3 $885-$1k 4 3 $885-$1k 5 3 $885-$1k 6 3 $885-$1k 7…" at bounding box center [394, 288] width 535 height 250
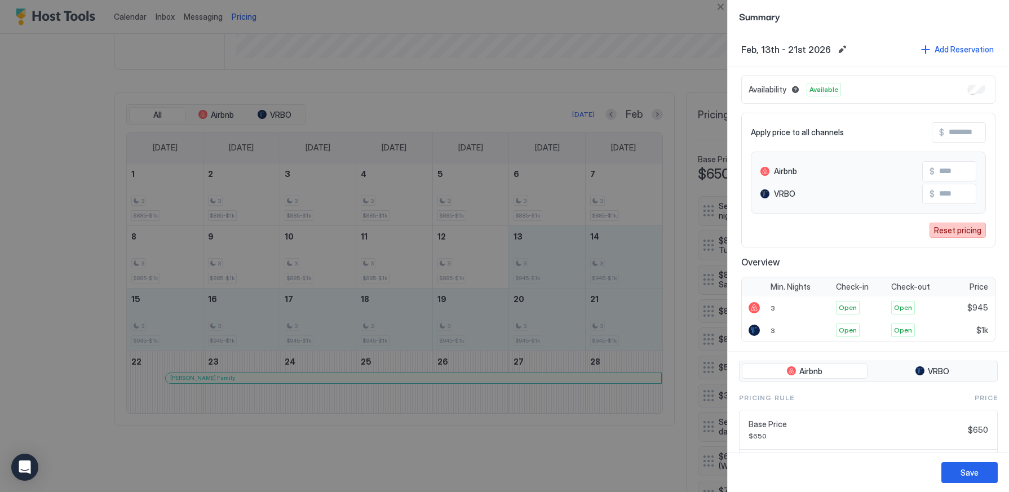
click at [957, 230] on div "Reset pricing" at bounding box center [957, 230] width 47 height 12
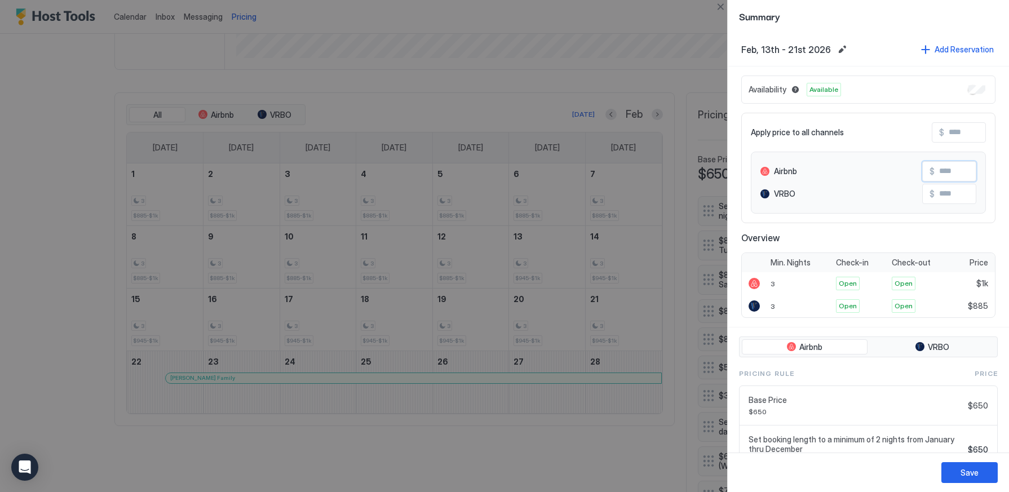
click at [962, 172] on input "Input Field" at bounding box center [980, 171] width 90 height 19
click at [963, 194] on input "Input Field" at bounding box center [980, 193] width 90 height 19
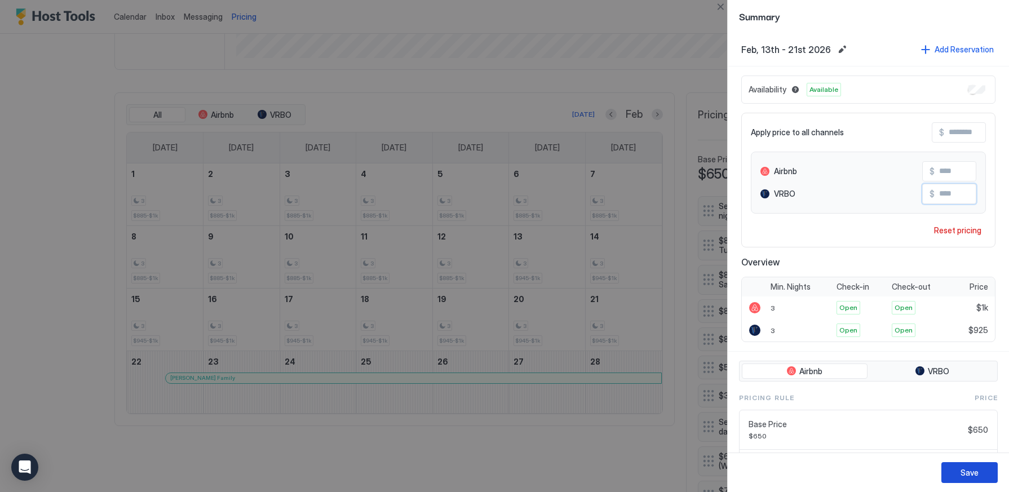
type input "***"
click at [973, 473] on div "Save" at bounding box center [970, 473] width 18 height 12
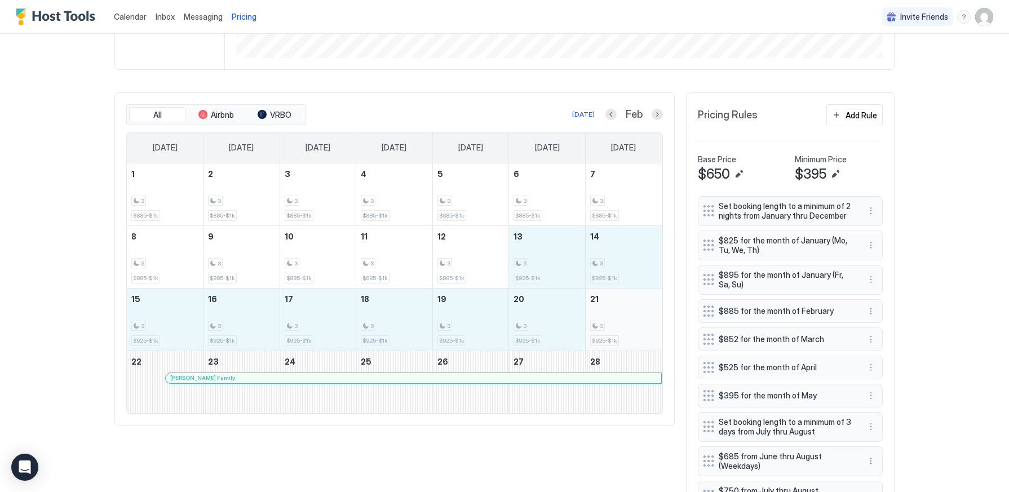
drag, startPoint x: 535, startPoint y: 245, endPoint x: 634, endPoint y: 337, distance: 134.4
click at [634, 337] on tbody "1 3 $885-$1k 2 3 $885-$1k 3 3 $885-$1k 4 3 $885-$1k 5 3 $885-$1k 6 3 $885-$1k 7…" at bounding box center [394, 288] width 535 height 250
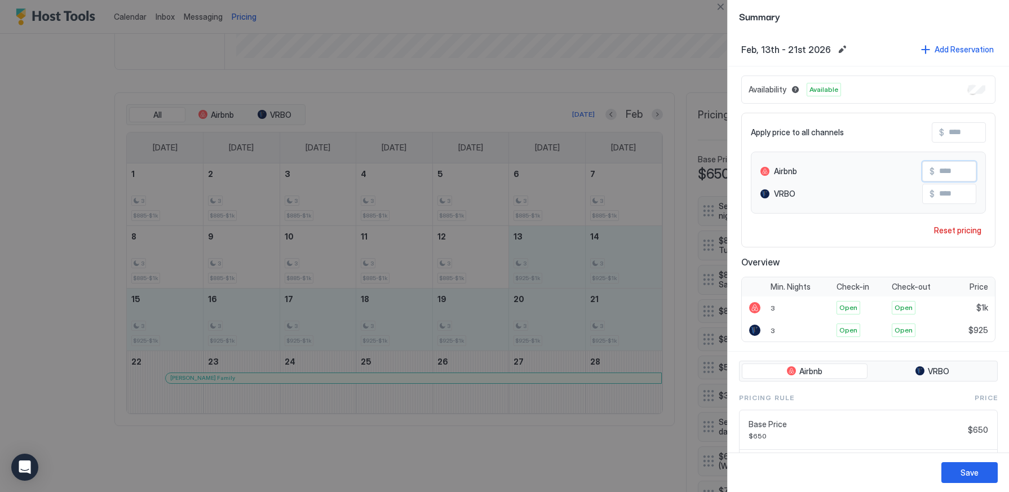
click at [963, 171] on input "Input Field" at bounding box center [980, 171] width 90 height 19
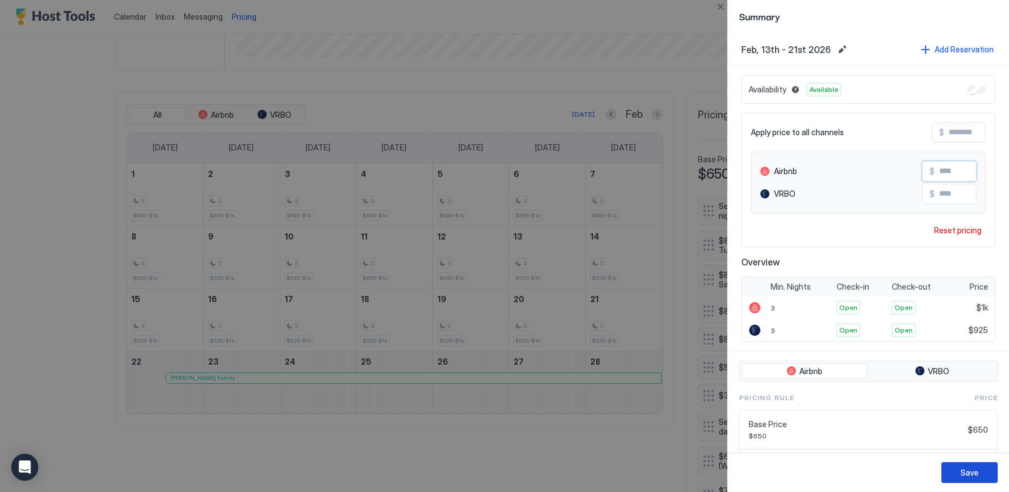
type input "****"
click at [974, 471] on div "Save" at bounding box center [970, 473] width 18 height 12
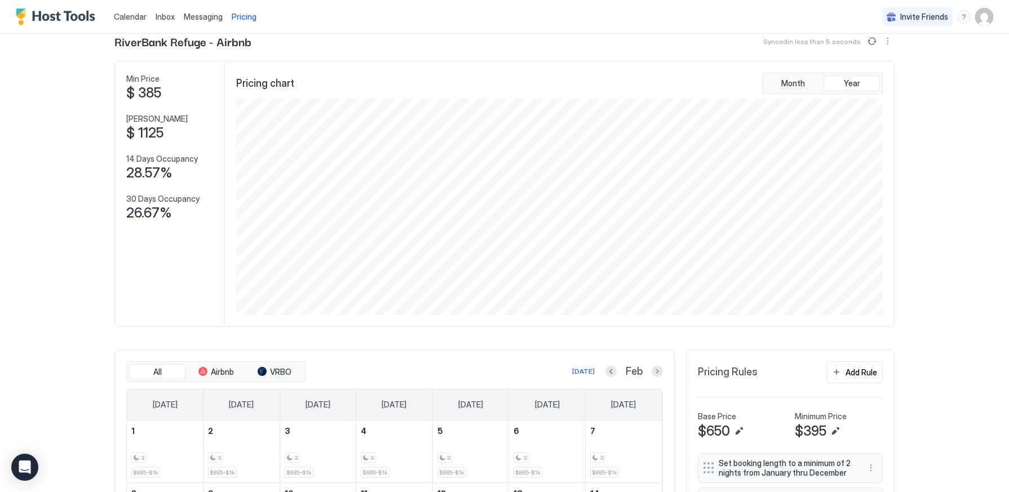
scroll to position [0, 0]
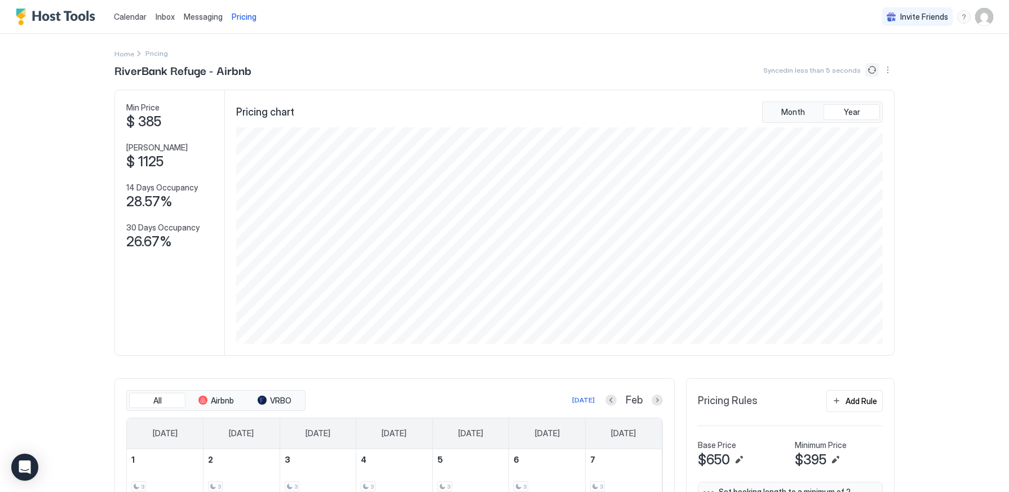
drag, startPoint x: 871, startPoint y: 70, endPoint x: 877, endPoint y: 81, distance: 12.6
click at [870, 70] on button "Sync prices" at bounding box center [872, 70] width 14 height 14
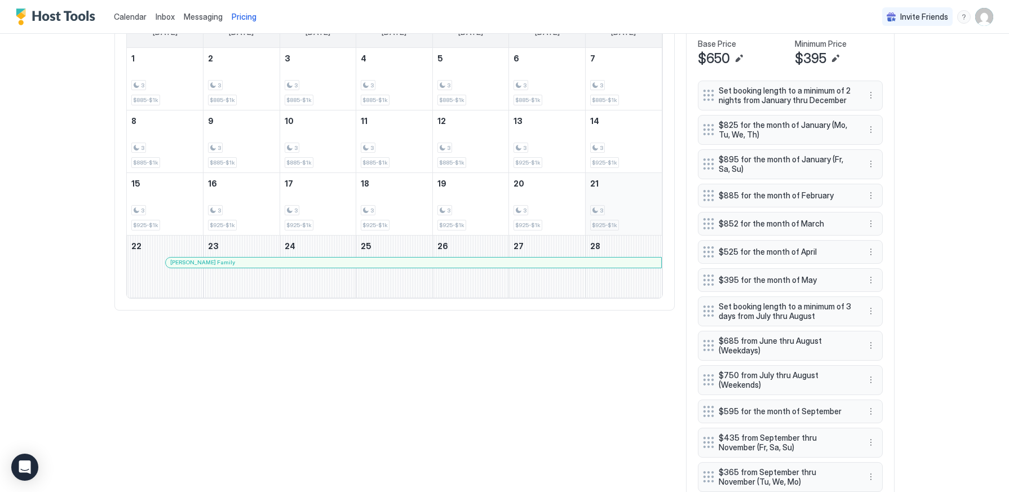
scroll to position [406, 0]
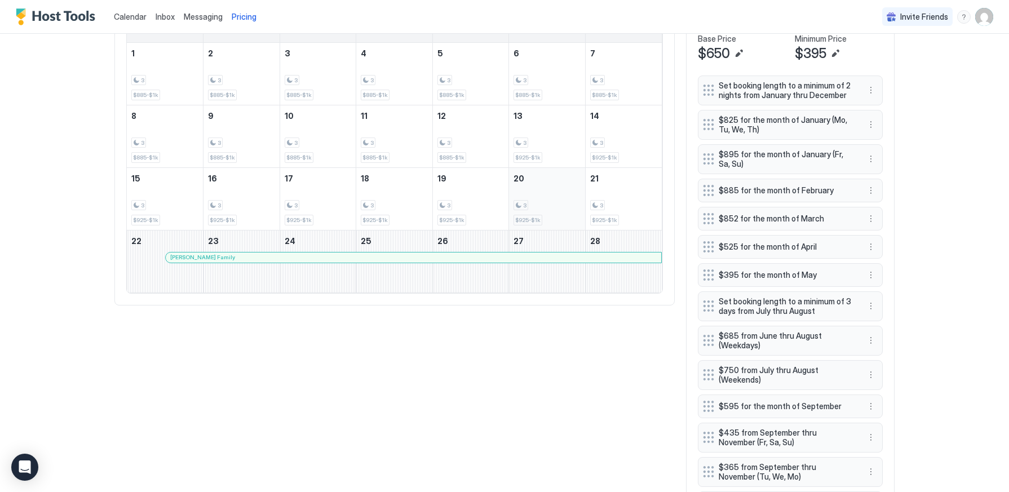
click at [552, 201] on div "3" at bounding box center [547, 205] width 67 height 11
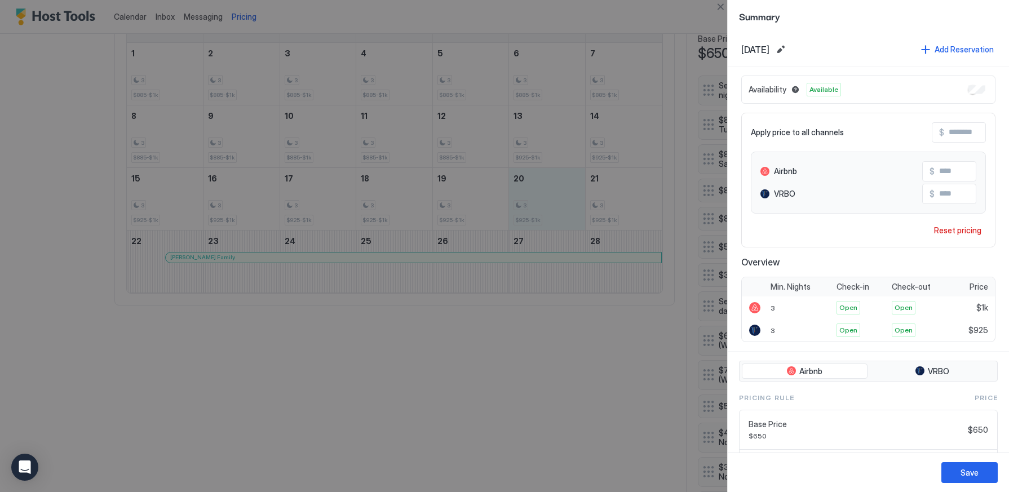
drag, startPoint x: 530, startPoint y: 419, endPoint x: 582, endPoint y: 391, distance: 58.3
click at [530, 418] on div at bounding box center [504, 246] width 1009 height 492
click at [970, 476] on div "Save" at bounding box center [970, 473] width 18 height 12
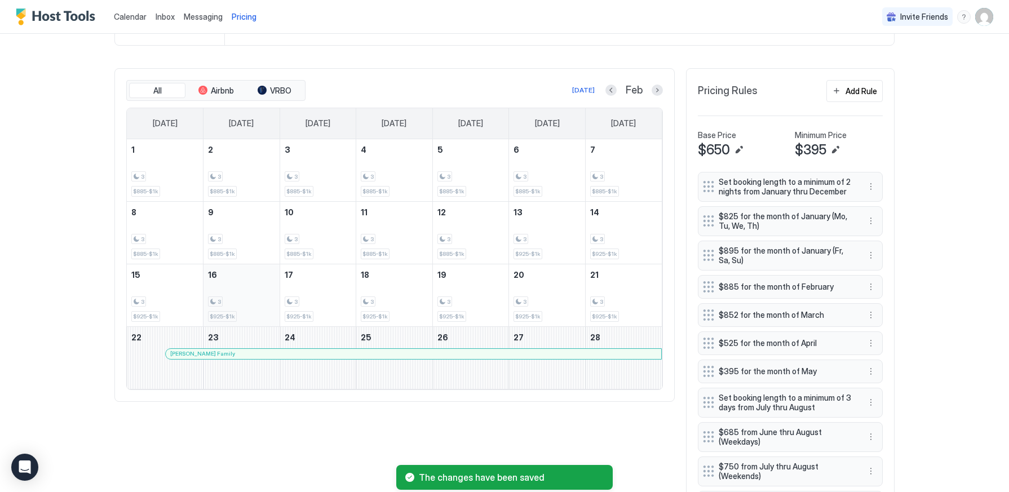
scroll to position [309, 0]
click at [656, 92] on button "Next month" at bounding box center [657, 90] width 11 height 11
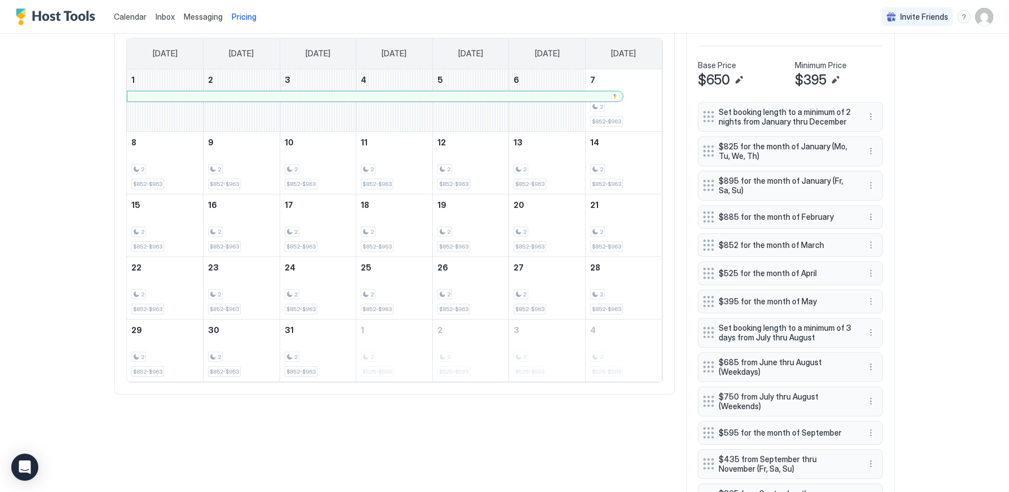
scroll to position [382, 0]
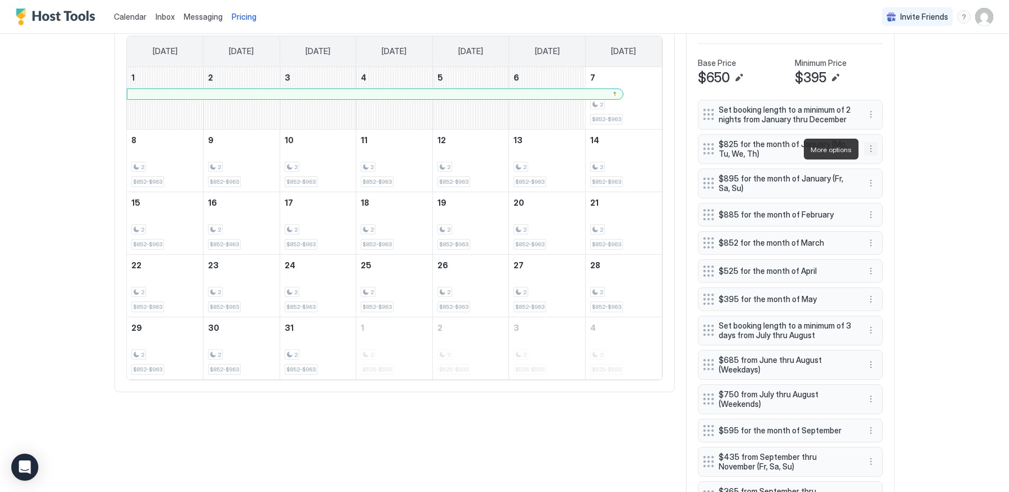
click at [871, 148] on button "More options" at bounding box center [871, 149] width 14 height 14
click at [875, 164] on div "Edit" at bounding box center [881, 165] width 25 height 8
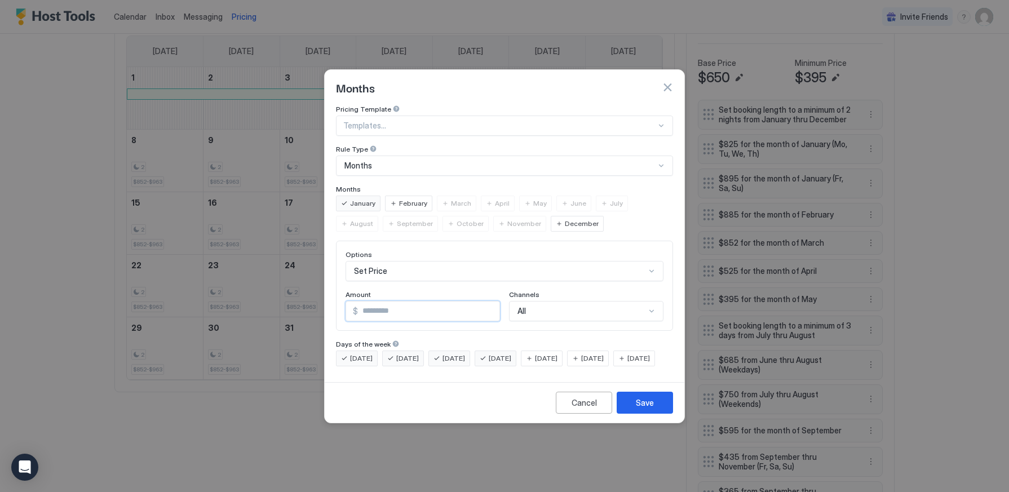
drag, startPoint x: 395, startPoint y: 301, endPoint x: 366, endPoint y: 302, distance: 28.8
click at [366, 302] on input "***" at bounding box center [428, 311] width 141 height 19
type input "***"
click at [652, 409] on div "Save" at bounding box center [645, 403] width 18 height 12
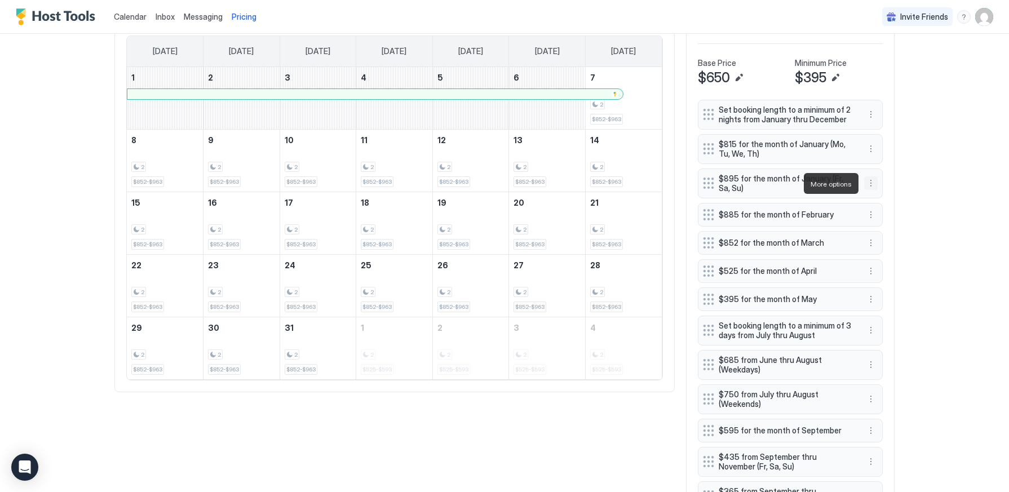
click at [869, 184] on button "More options" at bounding box center [871, 183] width 14 height 14
click at [888, 200] on span "Edit" at bounding box center [888, 199] width 12 height 8
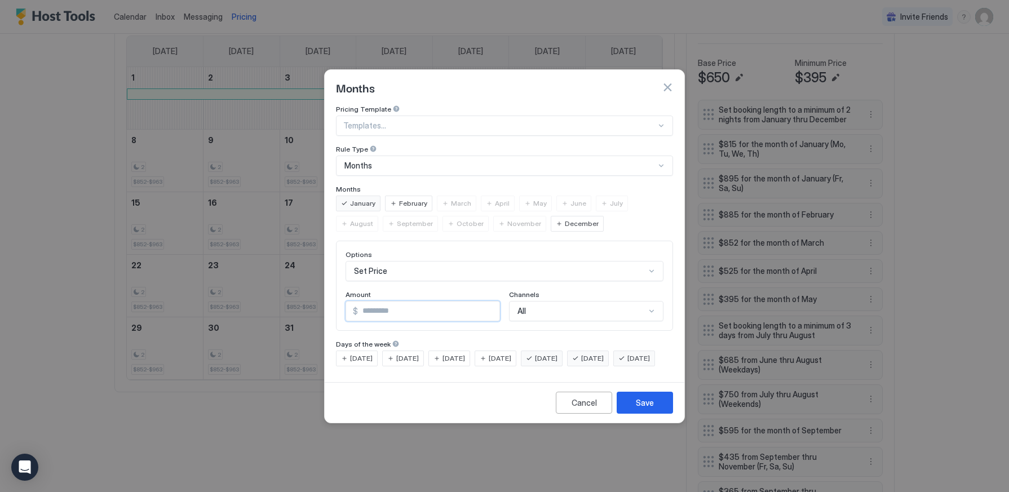
drag, startPoint x: 391, startPoint y: 301, endPoint x: 368, endPoint y: 300, distance: 23.1
click at [368, 302] on input "***" at bounding box center [428, 311] width 141 height 19
type input "***"
click at [648, 409] on div "Save" at bounding box center [645, 403] width 18 height 12
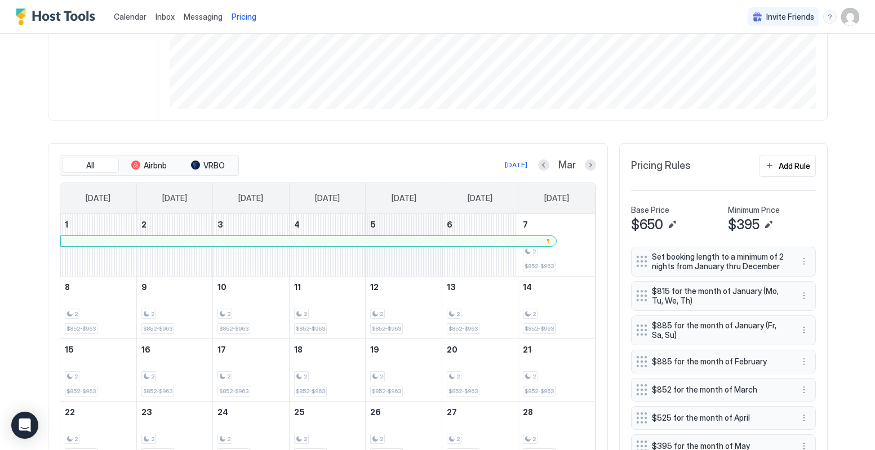
scroll to position [238, 0]
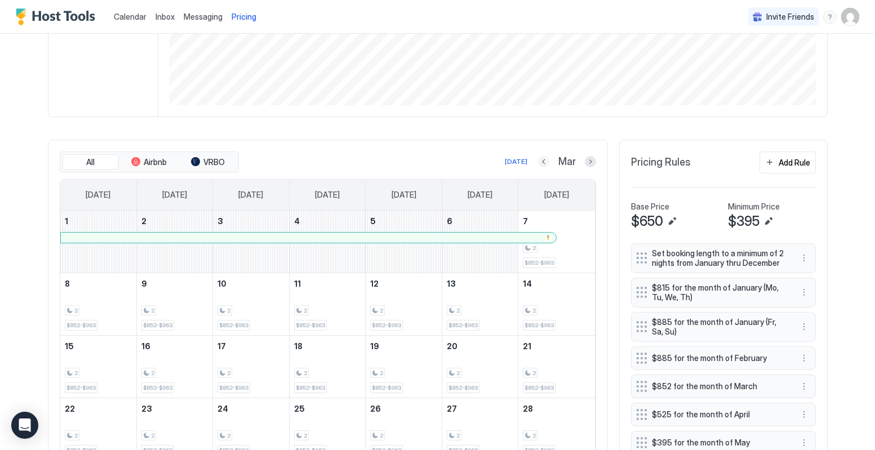
click at [544, 165] on button "Previous month" at bounding box center [543, 161] width 11 height 11
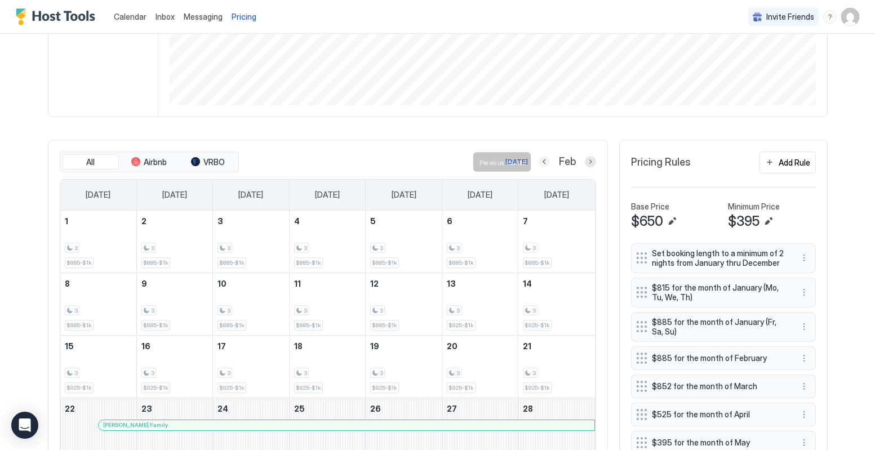
click at [544, 165] on button "Previous month" at bounding box center [544, 161] width 11 height 11
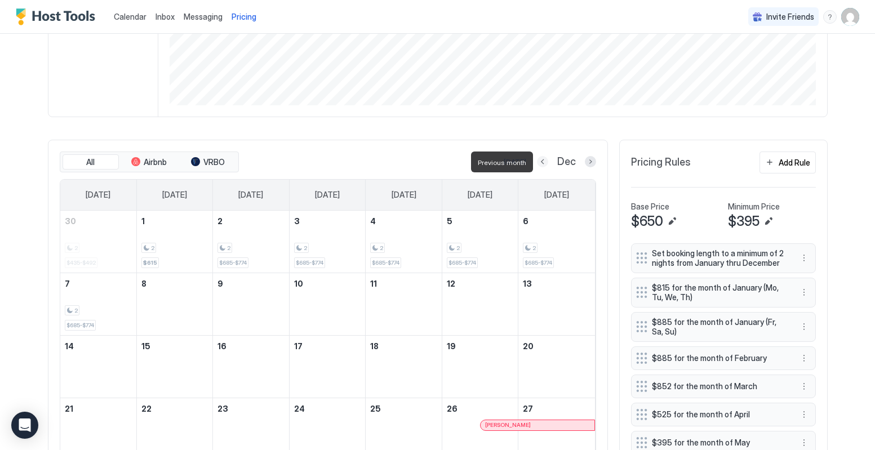
click at [544, 164] on button "Previous month" at bounding box center [542, 161] width 11 height 11
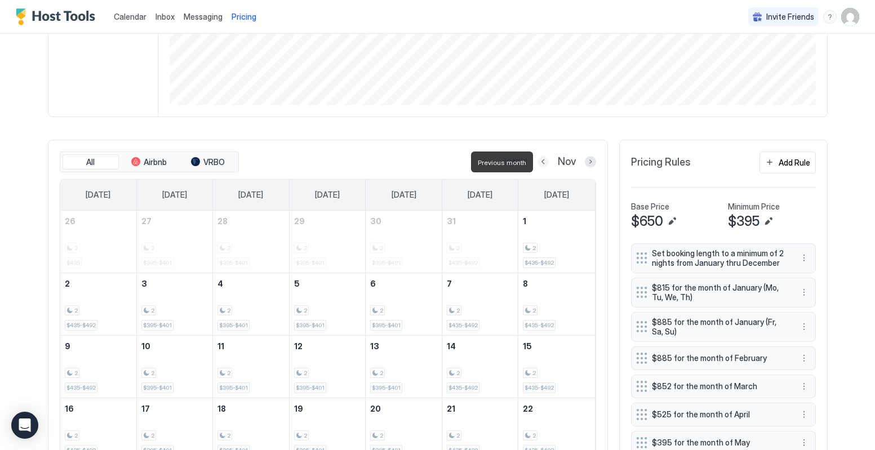
click at [544, 164] on button "Previous month" at bounding box center [543, 161] width 11 height 11
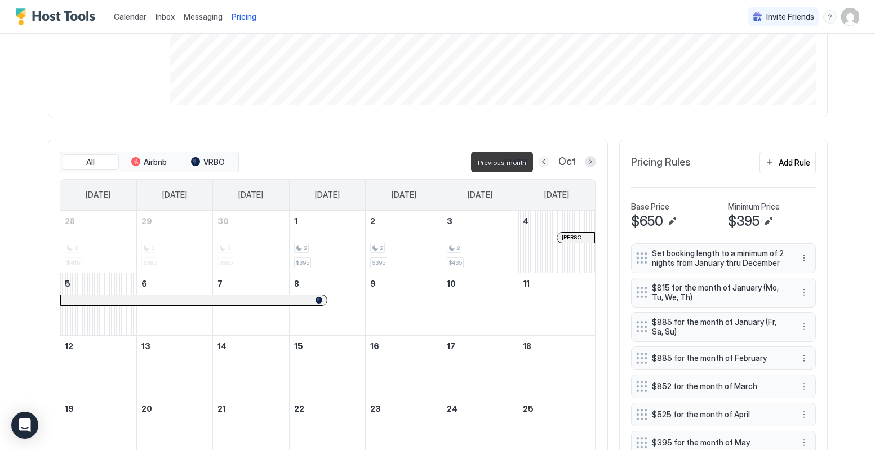
click at [544, 164] on button "Previous month" at bounding box center [543, 161] width 11 height 11
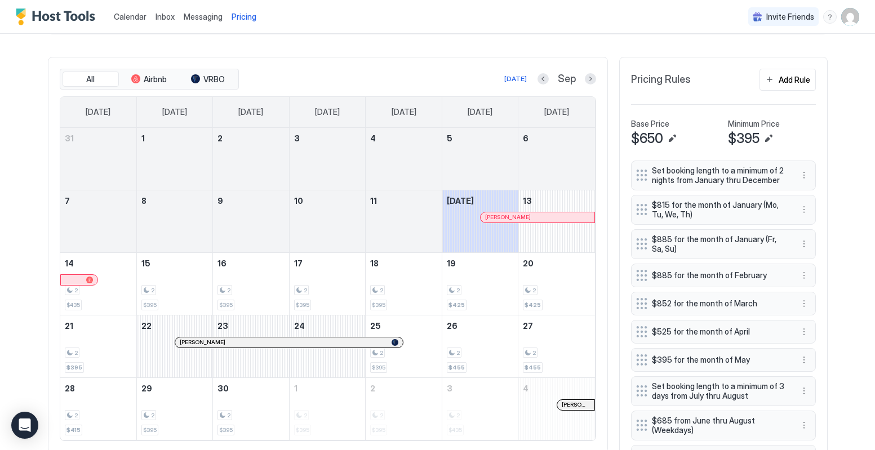
scroll to position [325, 0]
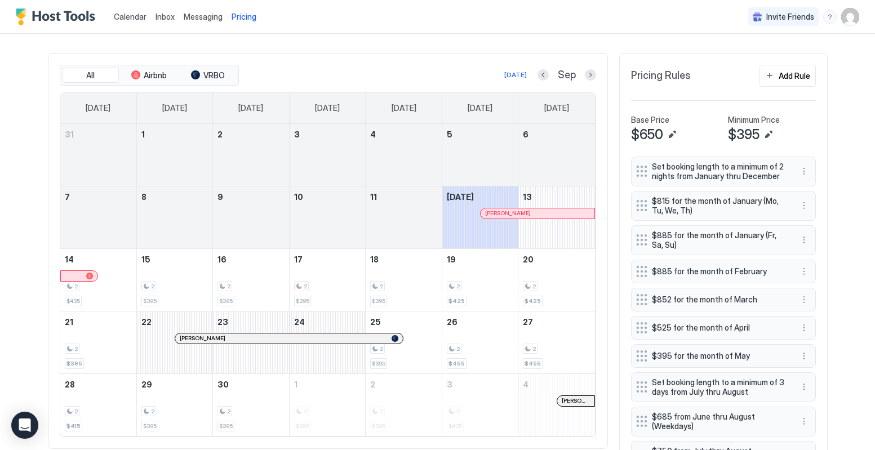
click at [248, 338] on div at bounding box center [248, 338] width 9 height 9
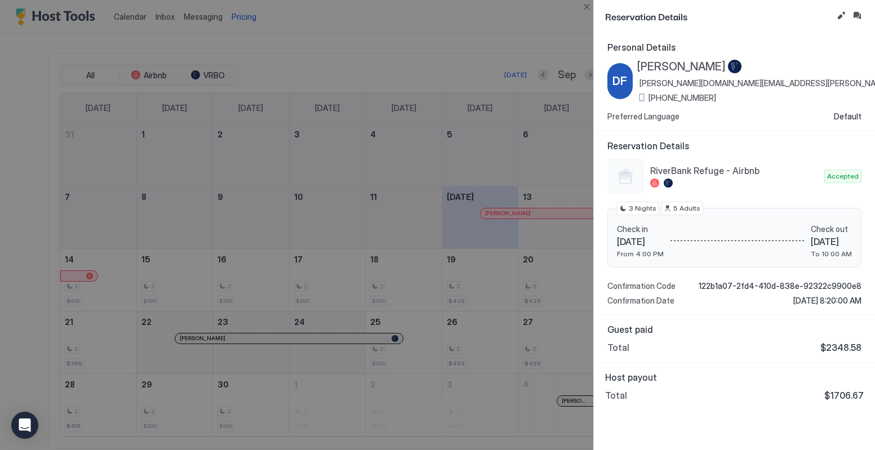
click at [553, 215] on div at bounding box center [437, 225] width 875 height 450
drag, startPoint x: 753, startPoint y: 26, endPoint x: 641, endPoint y: 53, distance: 114.2
click at [749, 26] on div "Reservation Details" at bounding box center [734, 16] width 281 height 33
click at [555, 50] on div at bounding box center [437, 225] width 875 height 450
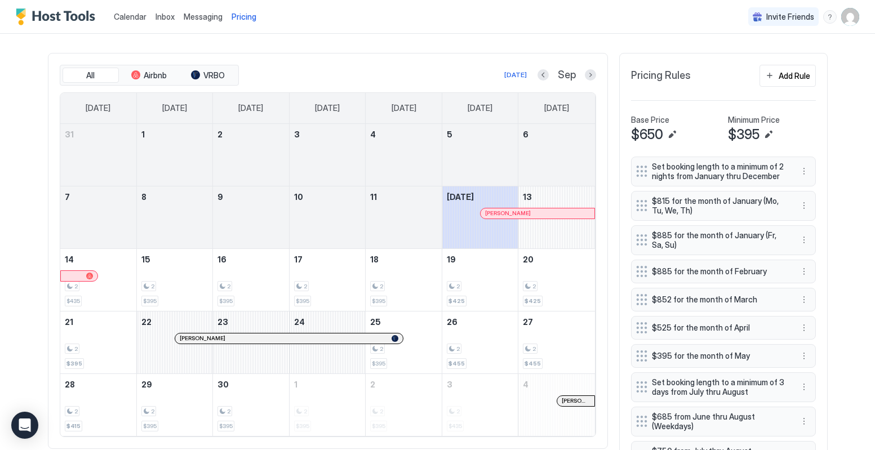
click at [523, 219] on link "[PERSON_NAME]" at bounding box center [537, 213] width 114 height 11
click at [590, 77] on button "Next month" at bounding box center [590, 74] width 11 height 11
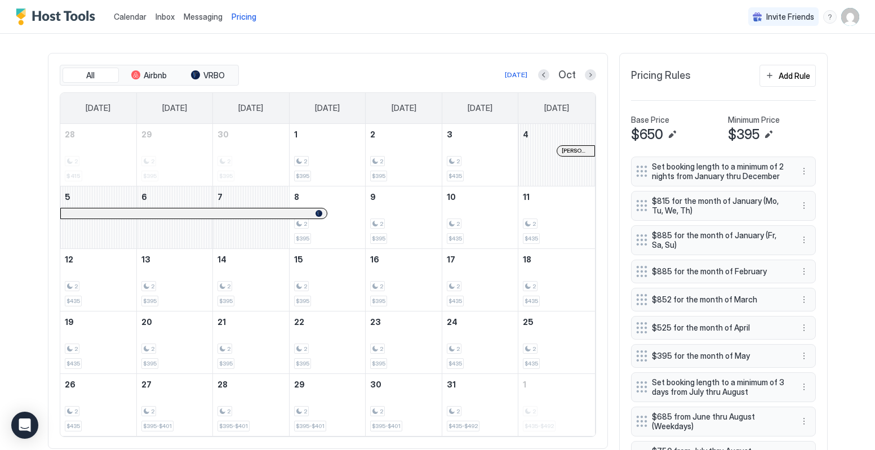
click at [265, 215] on div at bounding box center [264, 213] width 9 height 9
